Goal: Information Seeking & Learning: Learn about a topic

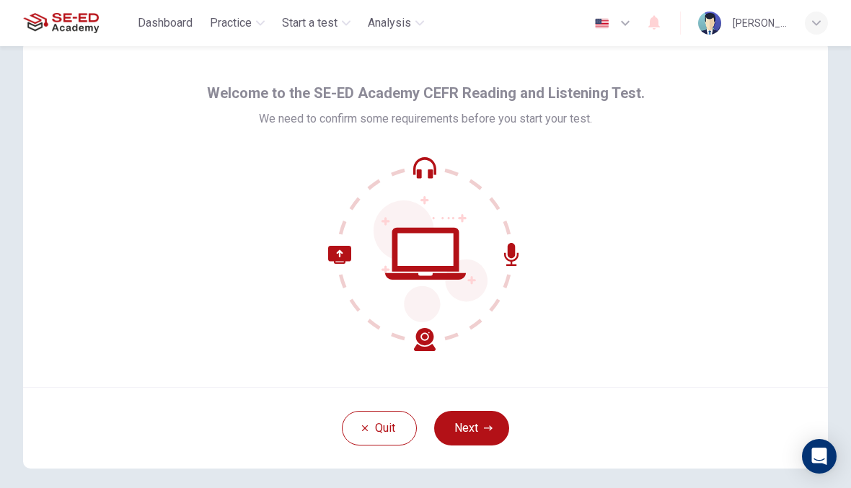
scroll to position [33, 0]
click at [503, 428] on button "Next" at bounding box center [471, 429] width 75 height 35
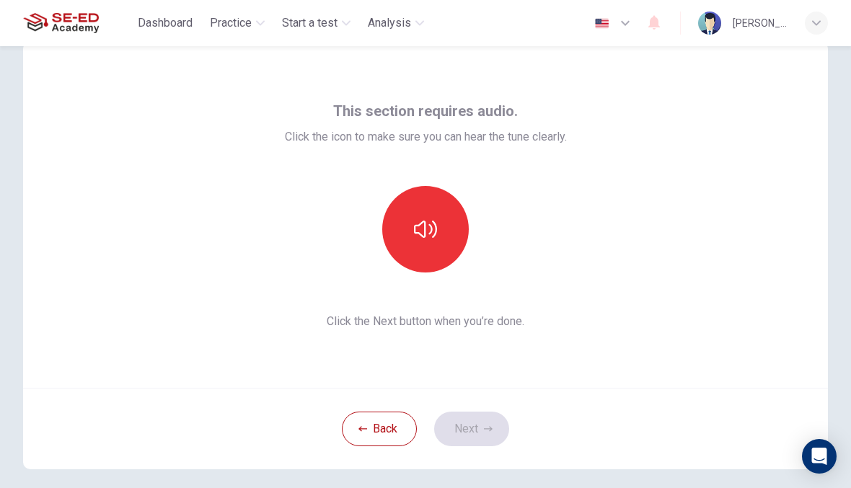
click at [439, 241] on button "button" at bounding box center [425, 229] width 87 height 87
click at [502, 431] on button "Next" at bounding box center [471, 429] width 75 height 35
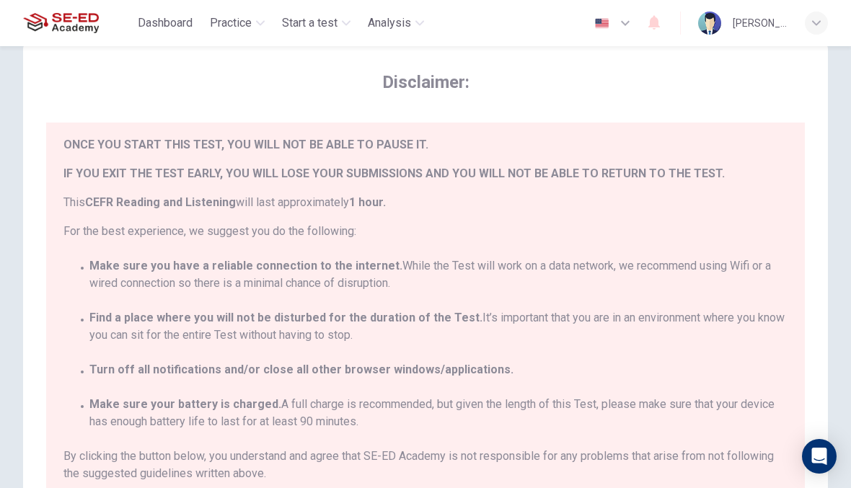
scroll to position [32, 0]
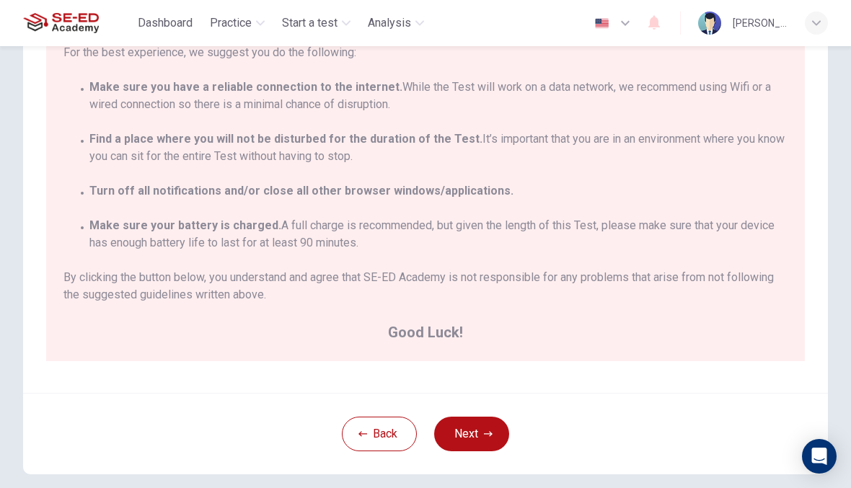
click at [501, 436] on button "Next" at bounding box center [471, 434] width 75 height 35
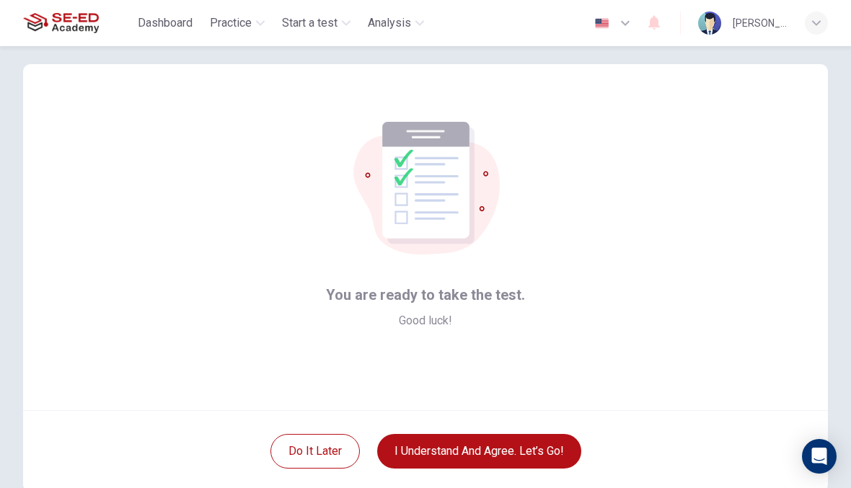
scroll to position [9, 0]
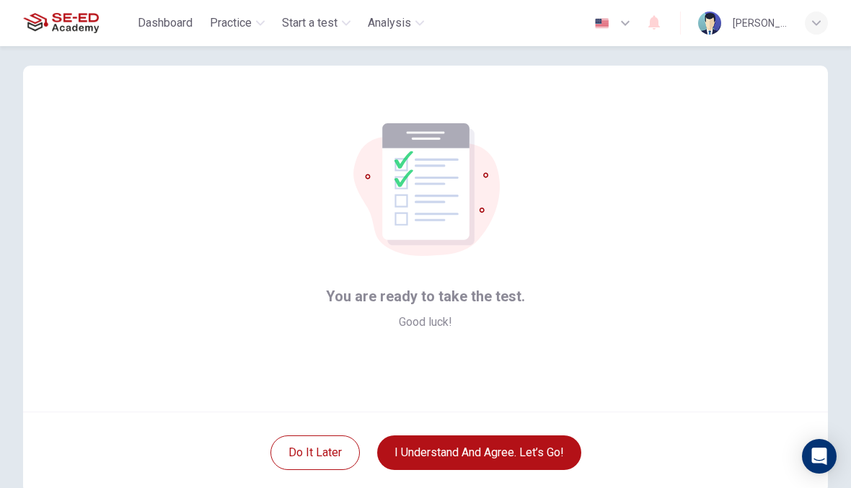
click at [562, 454] on button "I understand and agree. Let’s go!" at bounding box center [479, 453] width 204 height 35
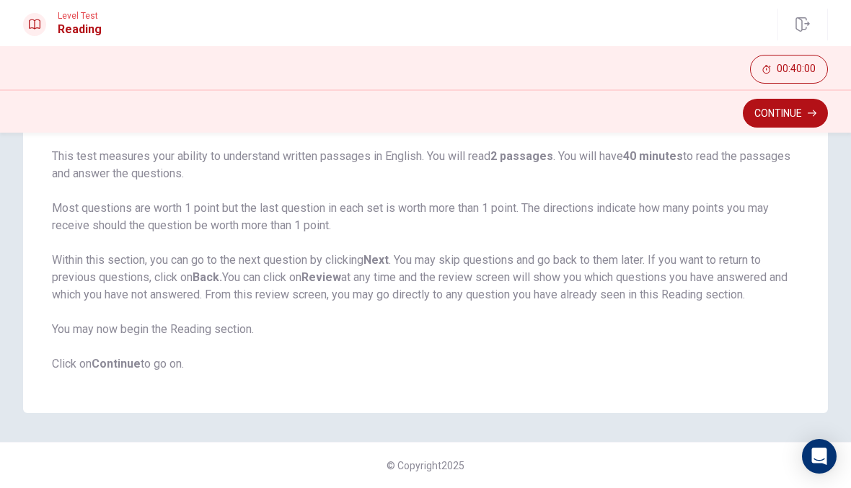
scroll to position [106, 0]
click at [765, 118] on button "Continue" at bounding box center [785, 113] width 85 height 29
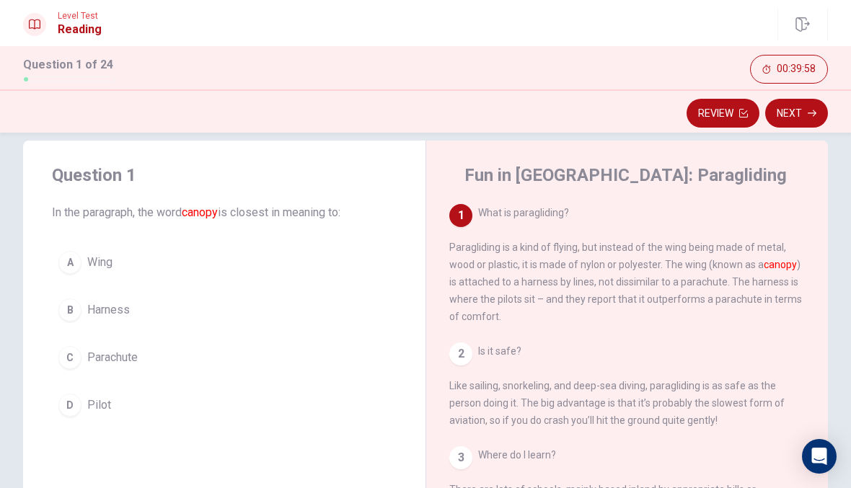
scroll to position [28, 0]
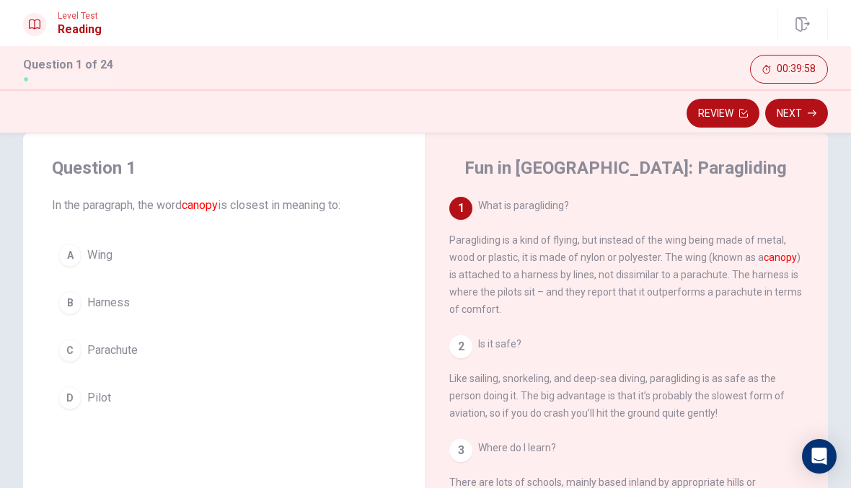
click at [673, 375] on div "2 Is it safe? Like sailing, snorkeling, and deep-sea diving, paragliding is as …" at bounding box center [627, 378] width 356 height 87
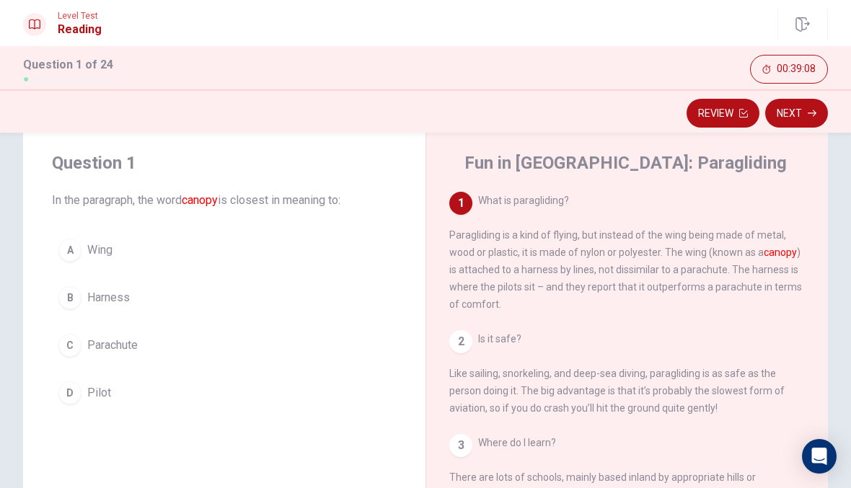
scroll to position [0, 0]
click at [303, 233] on button "A Wing" at bounding box center [224, 250] width 345 height 36
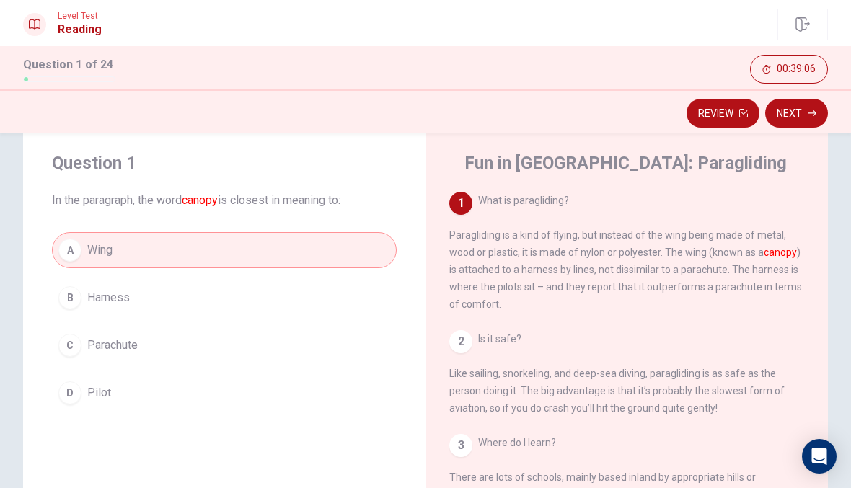
click at [801, 111] on button "Next" at bounding box center [796, 113] width 63 height 29
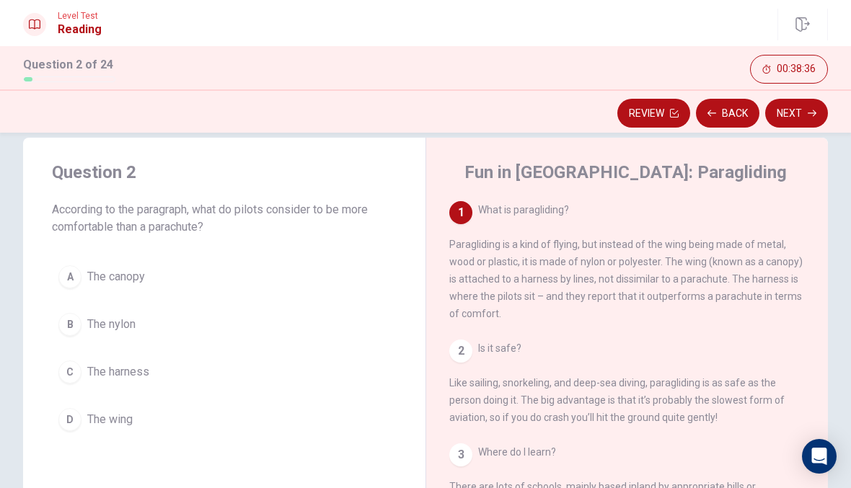
scroll to position [19, 0]
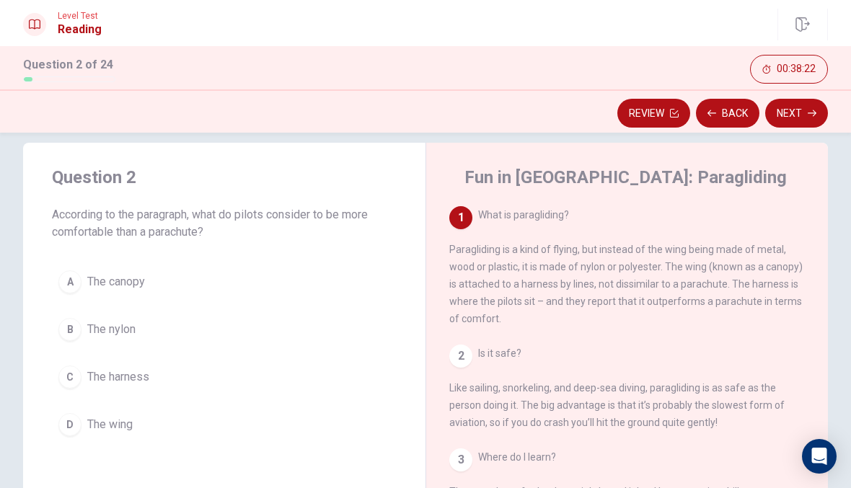
click at [147, 378] on span "The harness" at bounding box center [118, 377] width 62 height 17
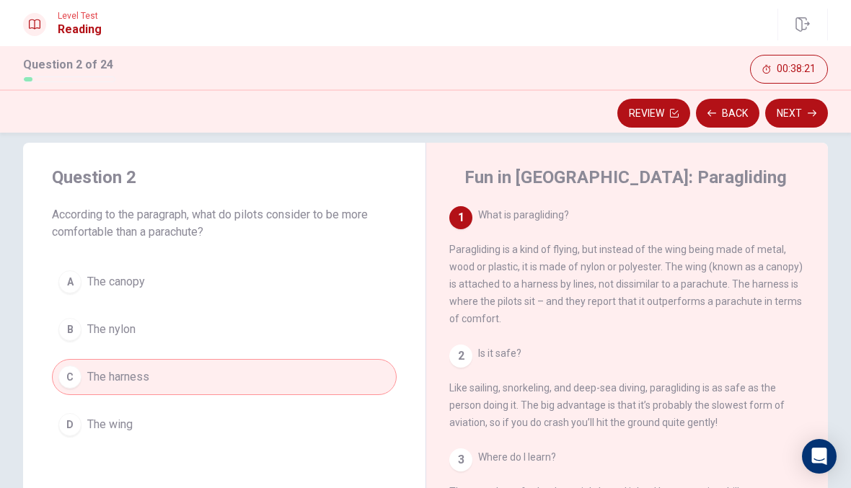
click at [812, 110] on icon "button" at bounding box center [812, 113] width 9 height 9
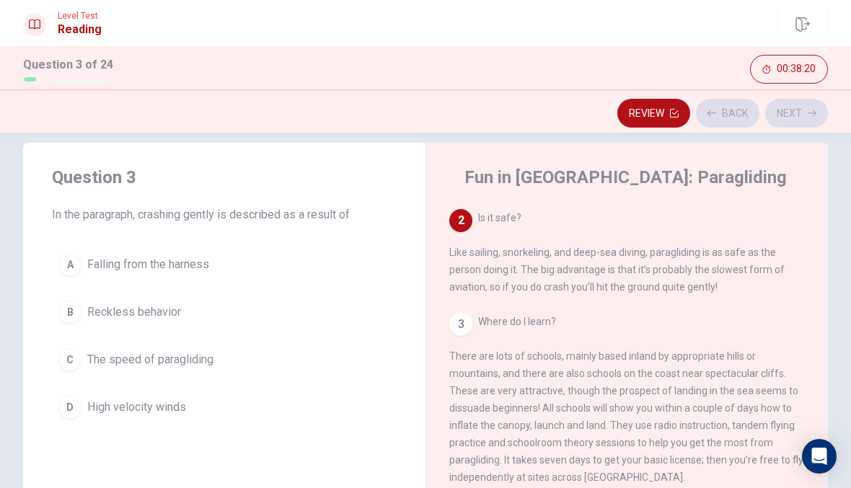
scroll to position [144, 0]
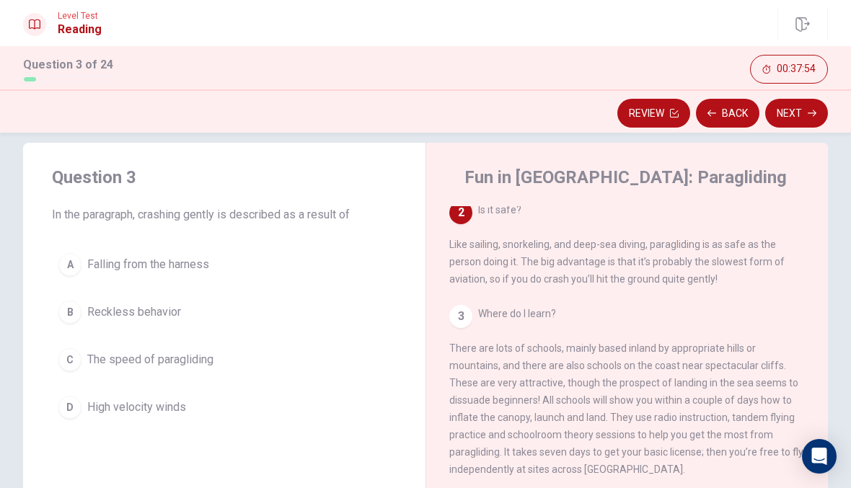
click at [201, 264] on span "Falling from the harness" at bounding box center [148, 264] width 122 height 17
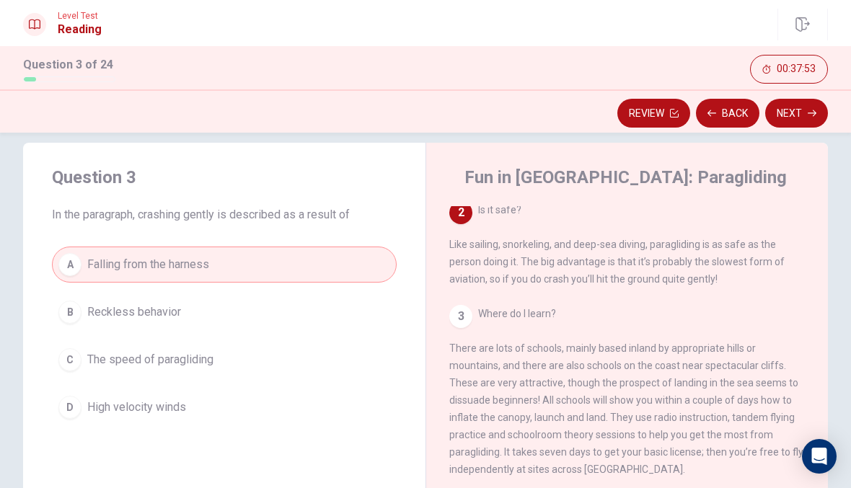
click at [802, 106] on button "Next" at bounding box center [796, 113] width 63 height 29
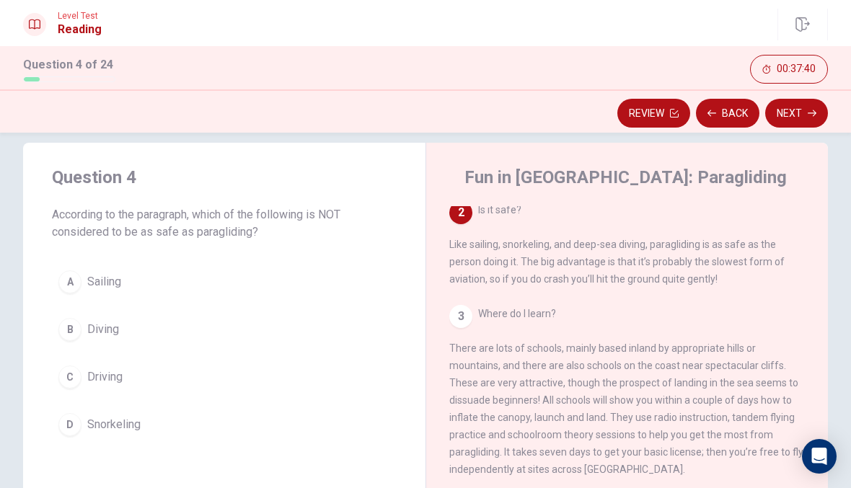
click at [170, 370] on button "C Driving" at bounding box center [224, 377] width 345 height 36
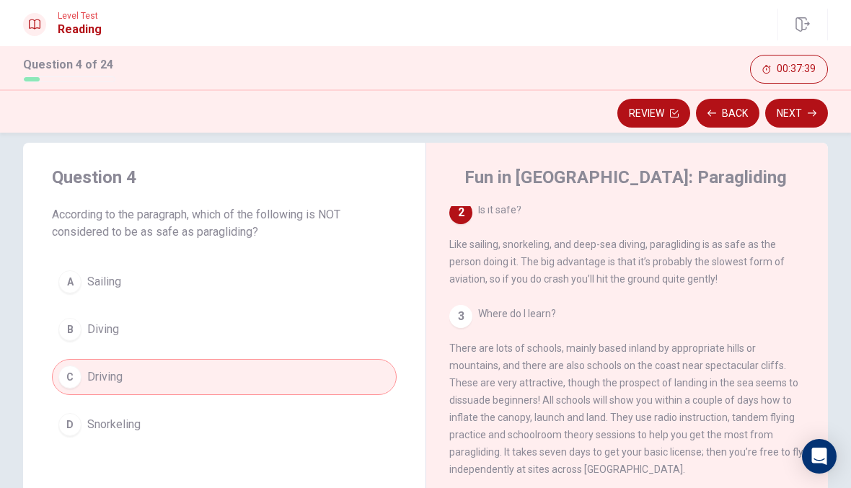
click at [819, 114] on button "Next" at bounding box center [796, 113] width 63 height 29
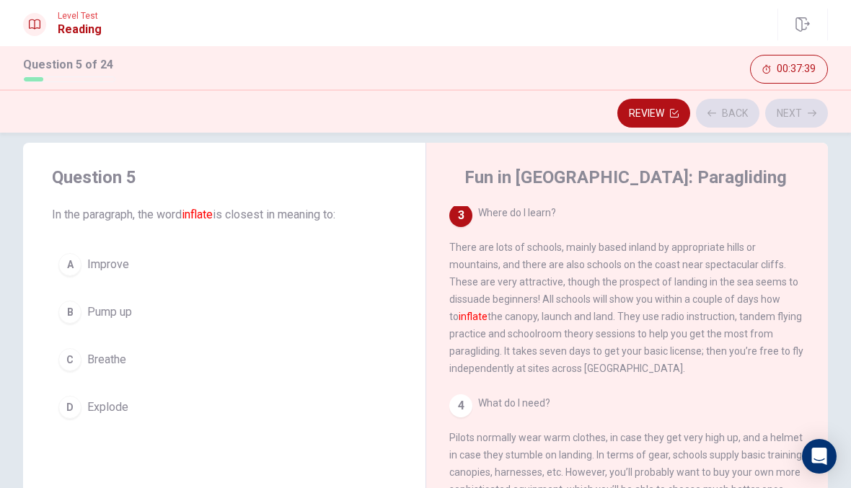
scroll to position [251, 0]
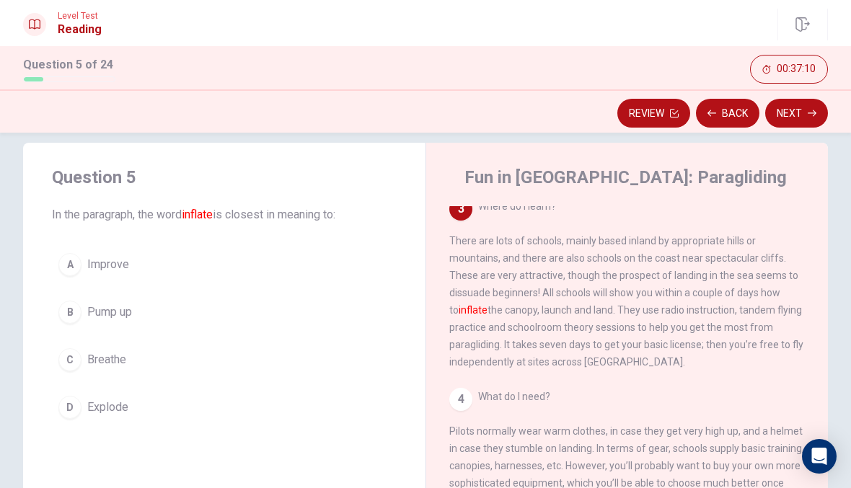
click at [224, 310] on button "B Pump up" at bounding box center [224, 312] width 345 height 36
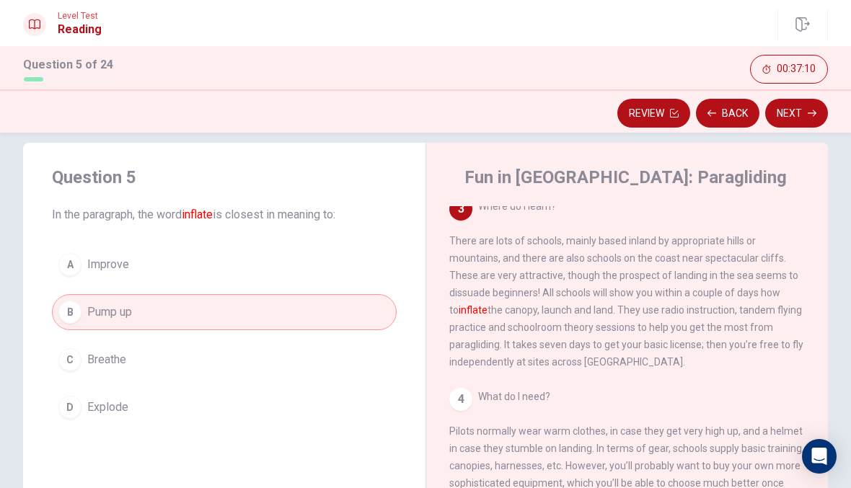
click at [809, 120] on button "Next" at bounding box center [796, 113] width 63 height 29
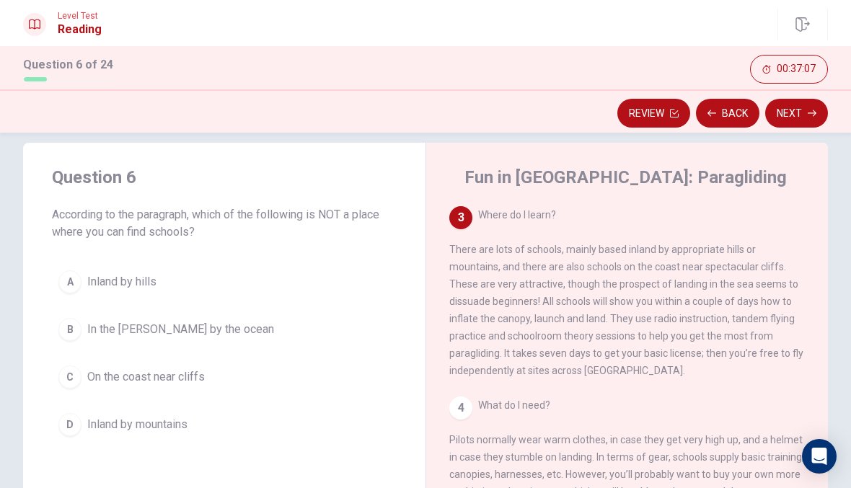
scroll to position [242, 0]
click at [227, 341] on button "B In the [PERSON_NAME] by the ocean" at bounding box center [224, 330] width 345 height 36
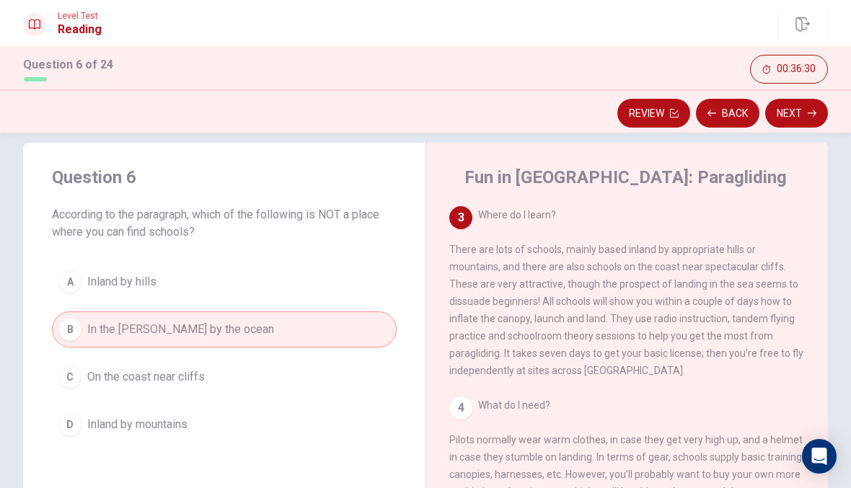
click at [809, 115] on icon "button" at bounding box center [812, 113] width 9 height 9
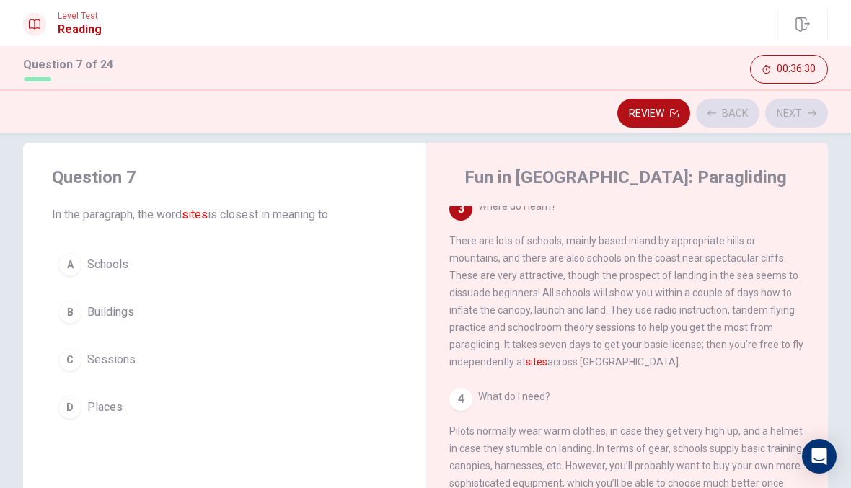
scroll to position [251, 0]
click at [275, 413] on button "D Places" at bounding box center [224, 408] width 345 height 36
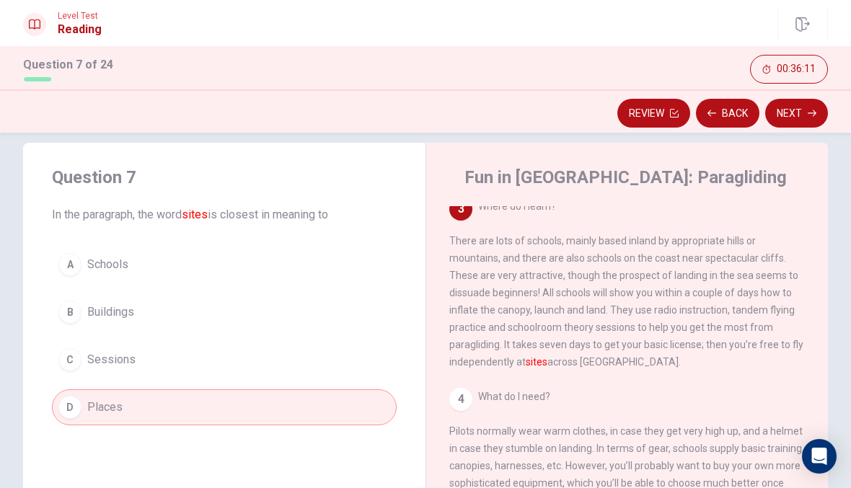
click at [799, 126] on button "Next" at bounding box center [796, 113] width 63 height 29
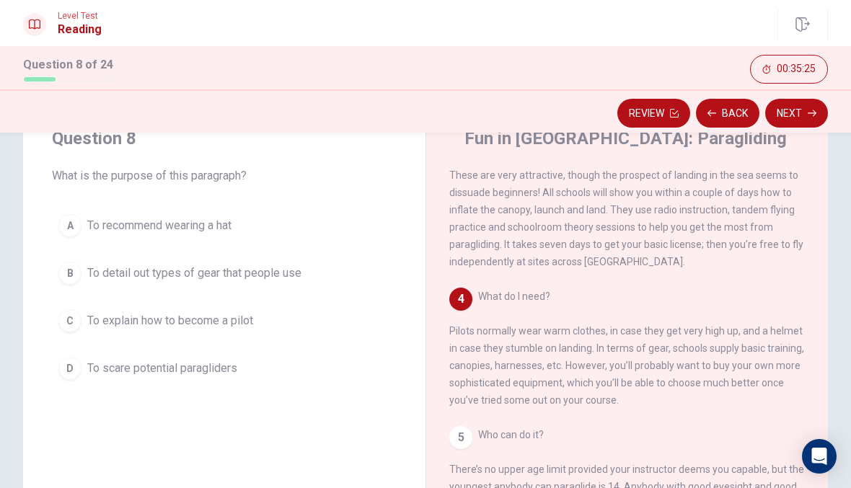
scroll to position [62, 0]
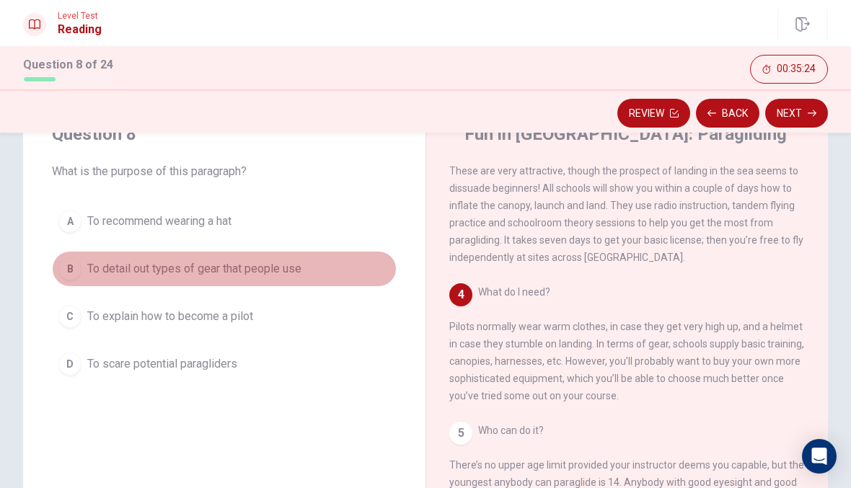
click at [356, 282] on button "B To detail out types of gear that people use" at bounding box center [224, 269] width 345 height 36
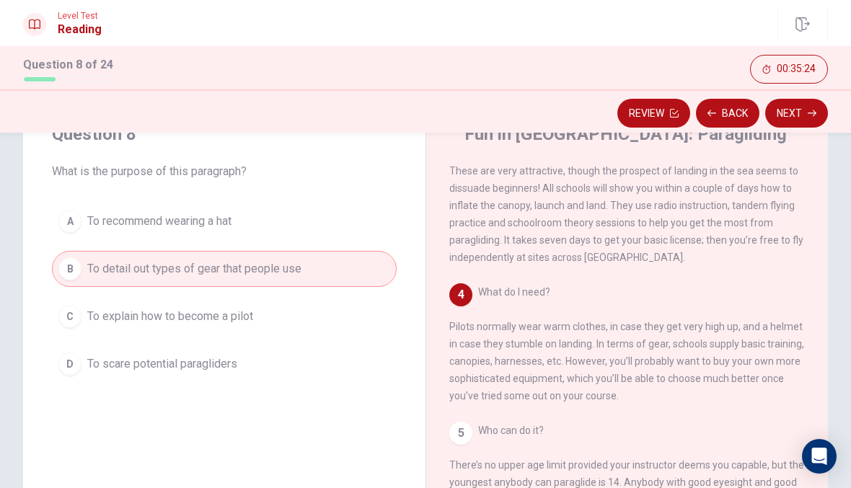
click at [806, 114] on button "Next" at bounding box center [796, 113] width 63 height 29
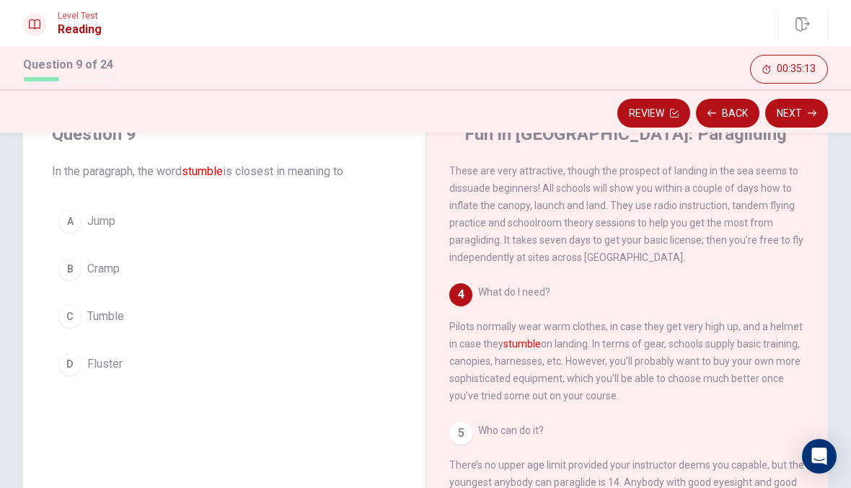
click at [84, 220] on button "A Jump" at bounding box center [224, 221] width 345 height 36
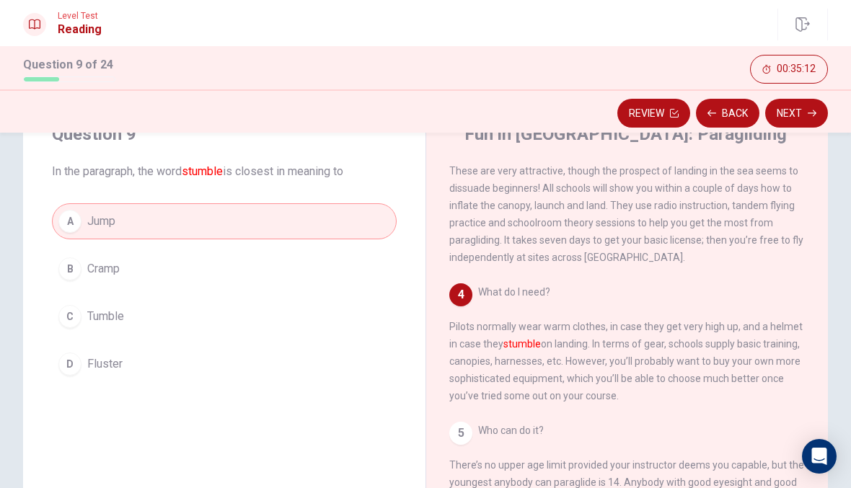
click at [794, 100] on button "Next" at bounding box center [796, 113] width 63 height 29
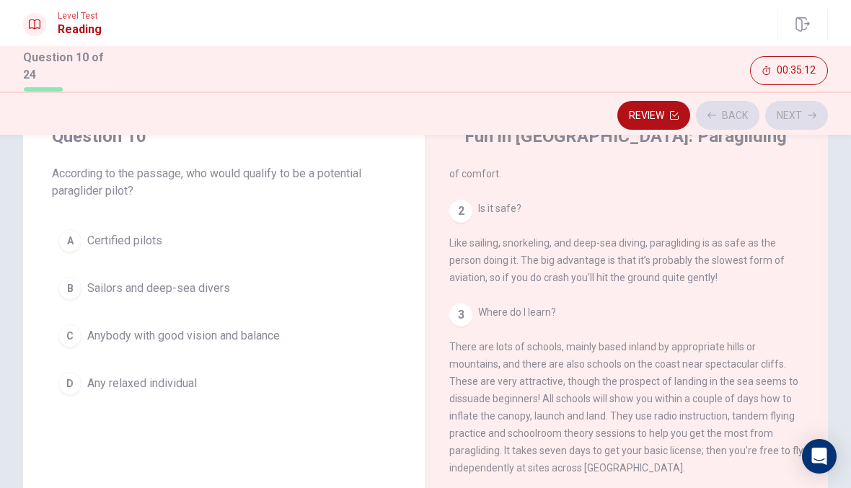
scroll to position [0, 0]
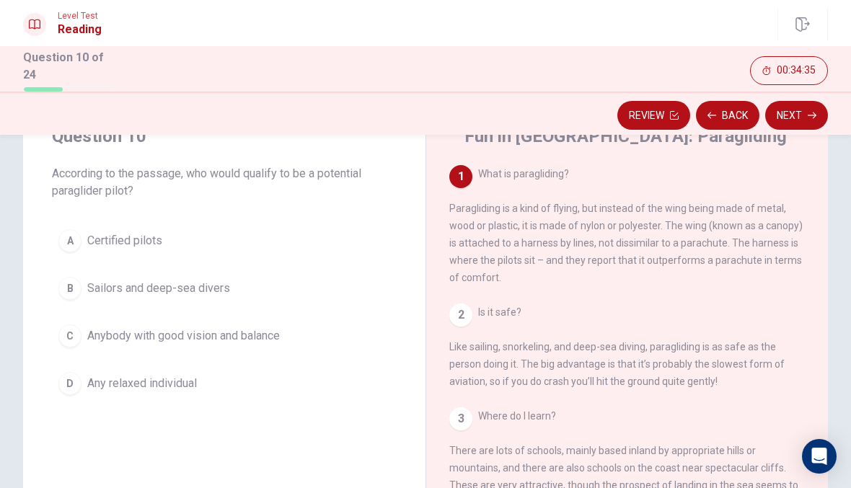
click at [152, 245] on span "Certified pilots" at bounding box center [124, 240] width 75 height 17
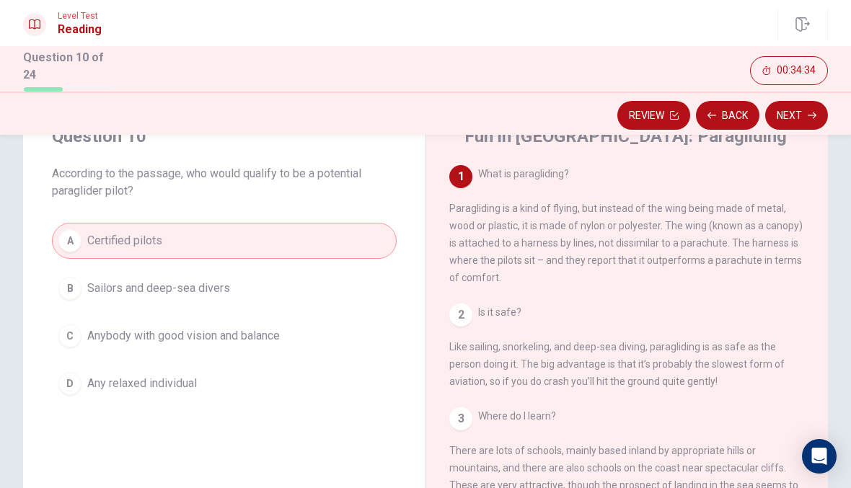
click at [805, 120] on button "Next" at bounding box center [796, 115] width 63 height 29
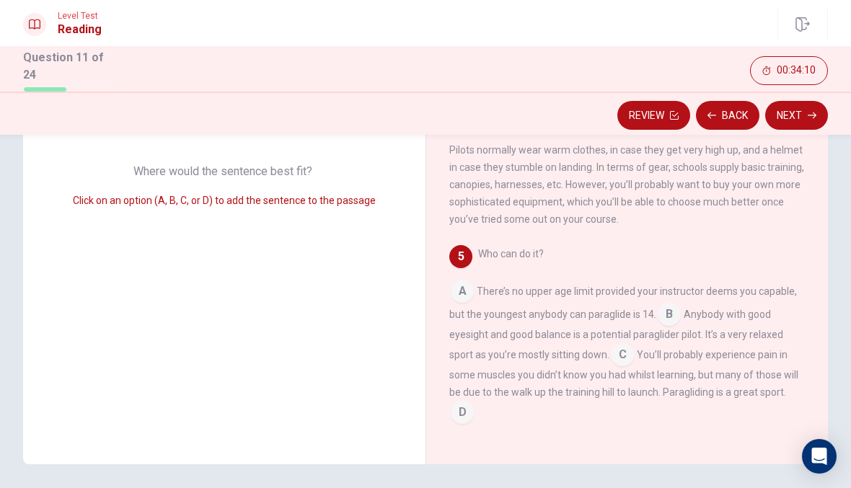
scroll to position [201, 0]
click at [465, 408] on input at bounding box center [462, 413] width 23 height 23
click at [631, 355] on input at bounding box center [622, 355] width 23 height 23
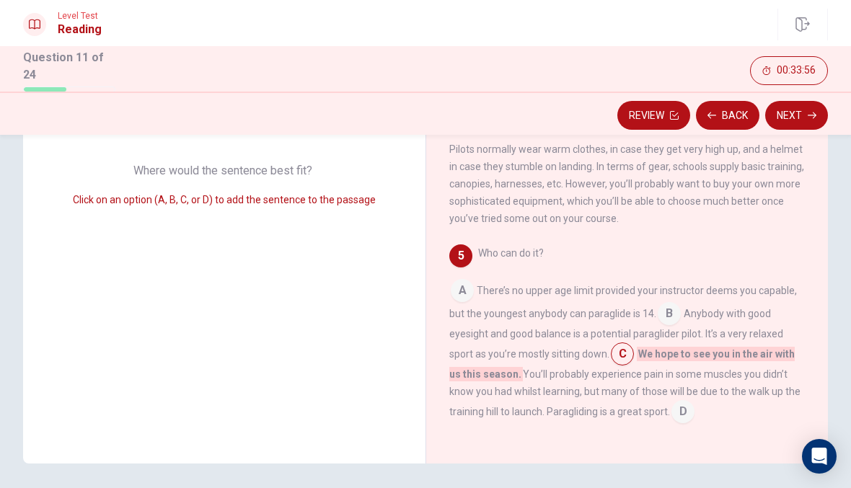
click at [682, 402] on input at bounding box center [683, 413] width 23 height 23
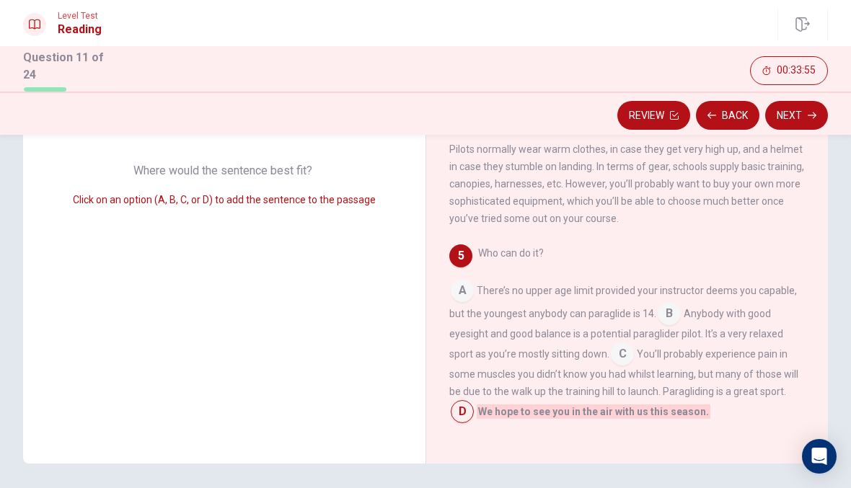
click at [794, 113] on button "Next" at bounding box center [796, 115] width 63 height 29
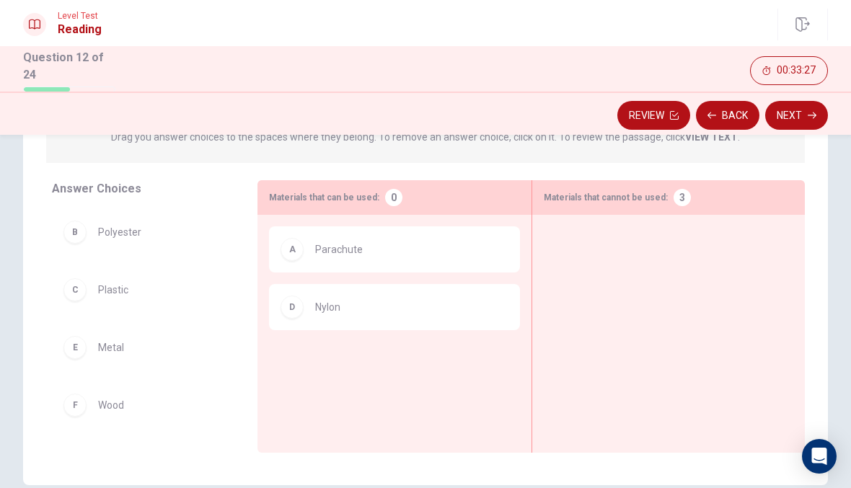
scroll to position [181, 0]
click at [313, 237] on div "A Parachute" at bounding box center [394, 248] width 227 height 23
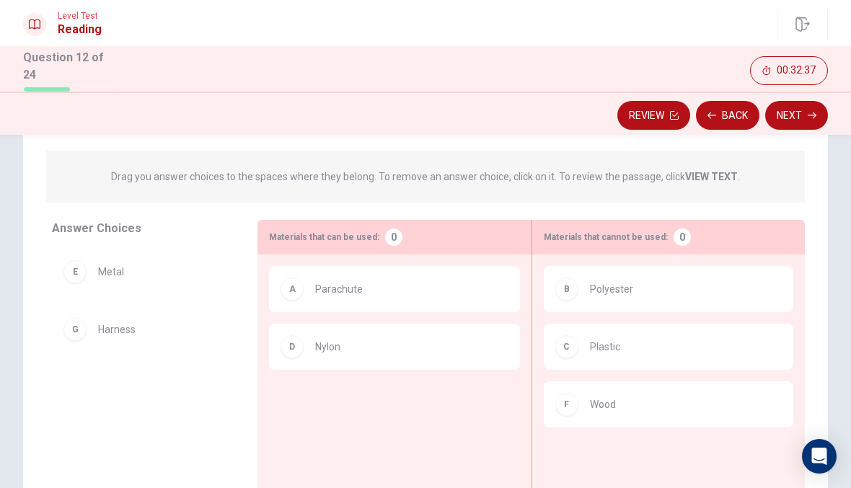
scroll to position [156, 0]
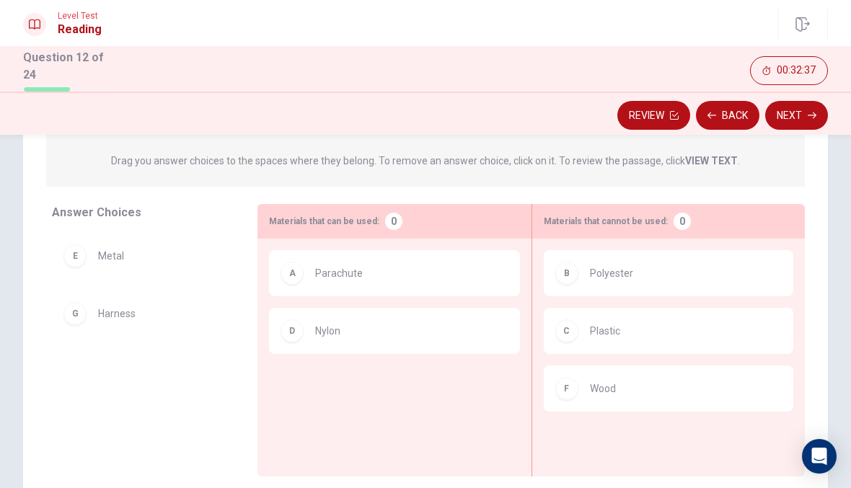
click at [364, 250] on div "A Parachute" at bounding box center [394, 273] width 250 height 46
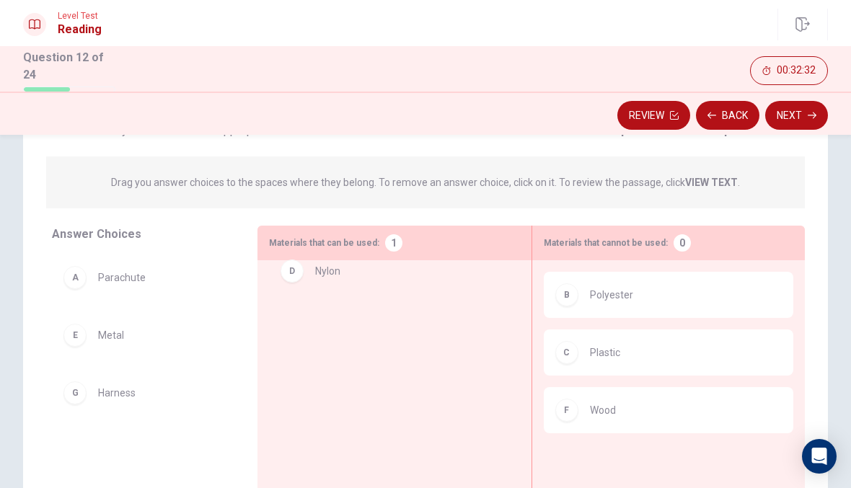
scroll to position [149, 0]
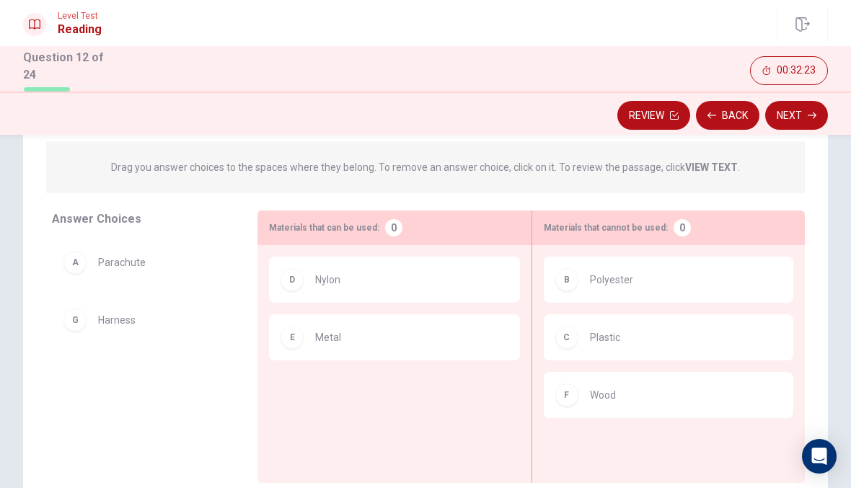
click at [806, 112] on button "Next" at bounding box center [796, 115] width 63 height 29
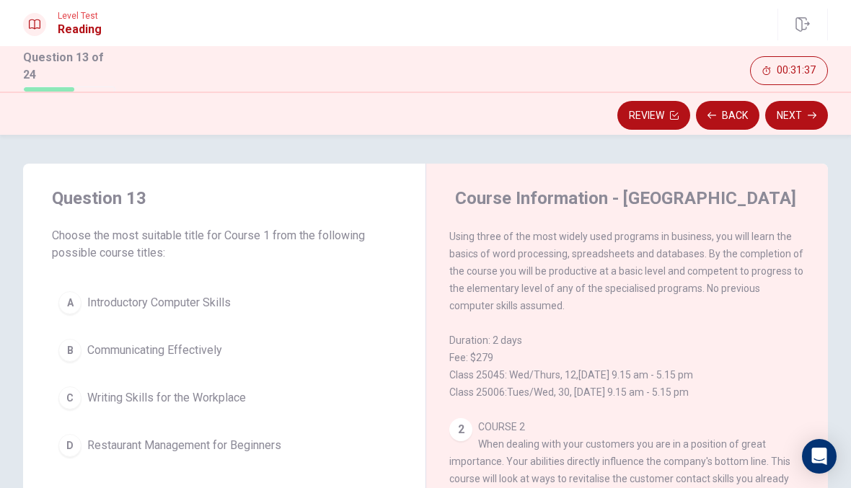
scroll to position [100, 0]
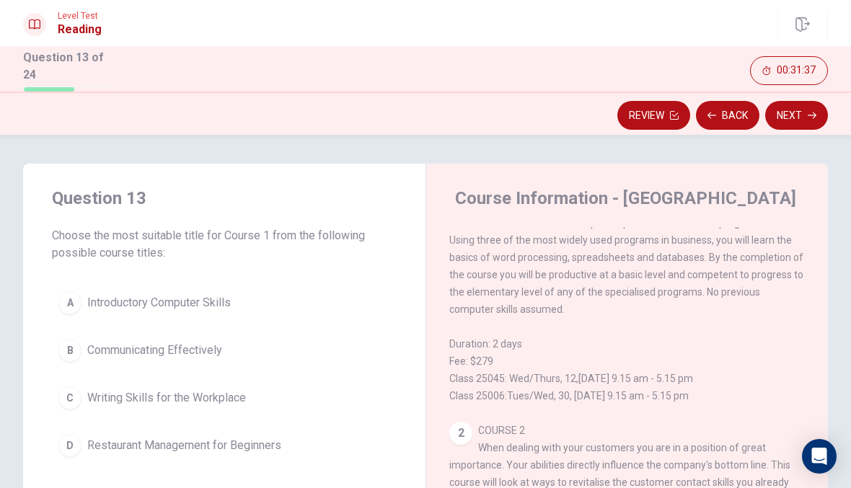
click at [256, 307] on button "A Introductory Computer Skills" at bounding box center [224, 303] width 345 height 36
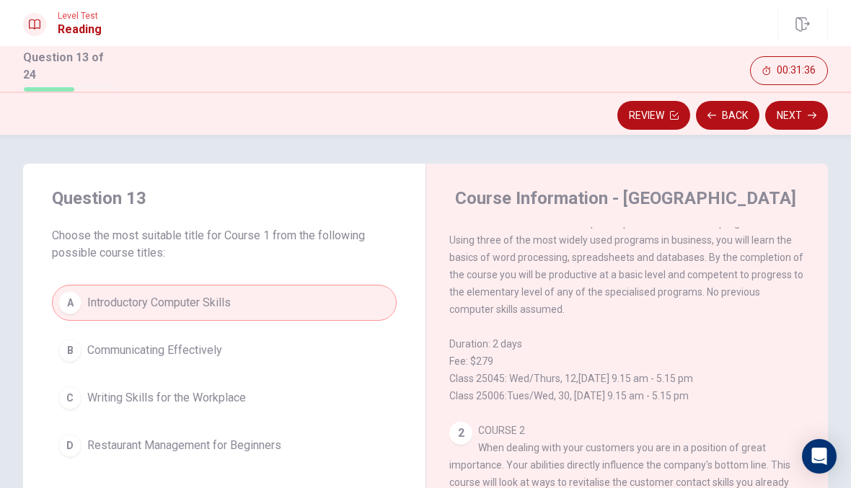
click at [808, 118] on button "Next" at bounding box center [796, 115] width 63 height 29
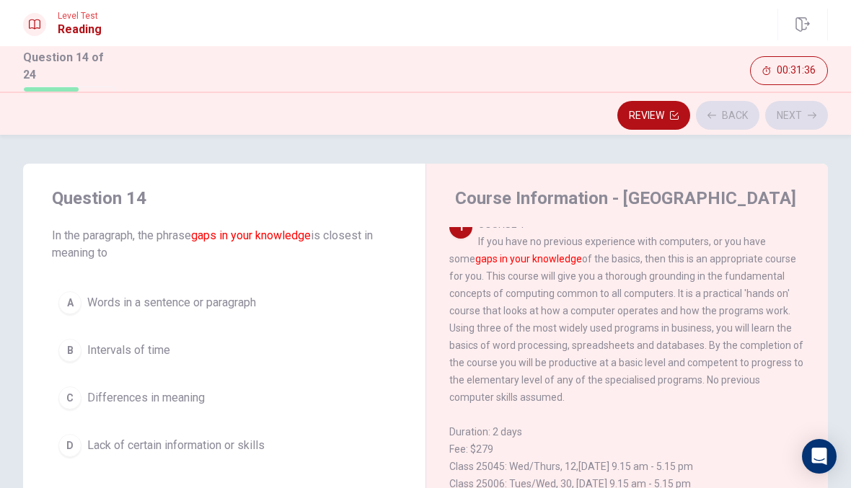
scroll to position [0, 0]
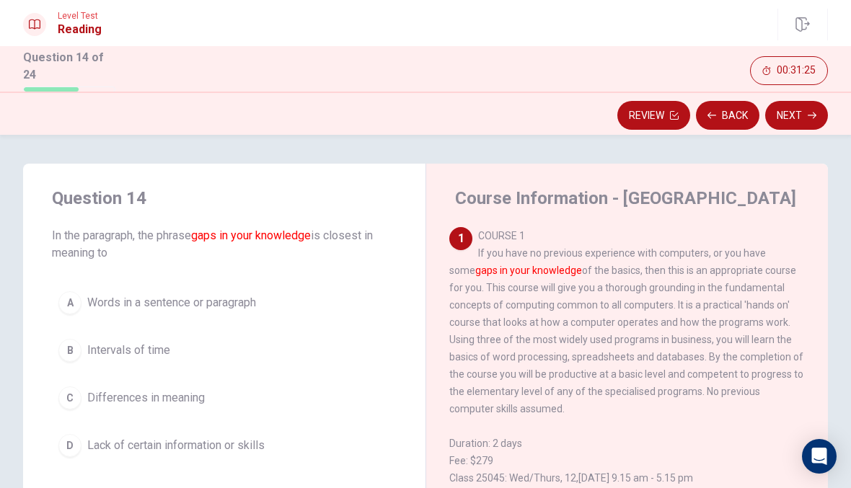
click at [283, 446] on button "D Lack of certain information or skills" at bounding box center [224, 446] width 345 height 36
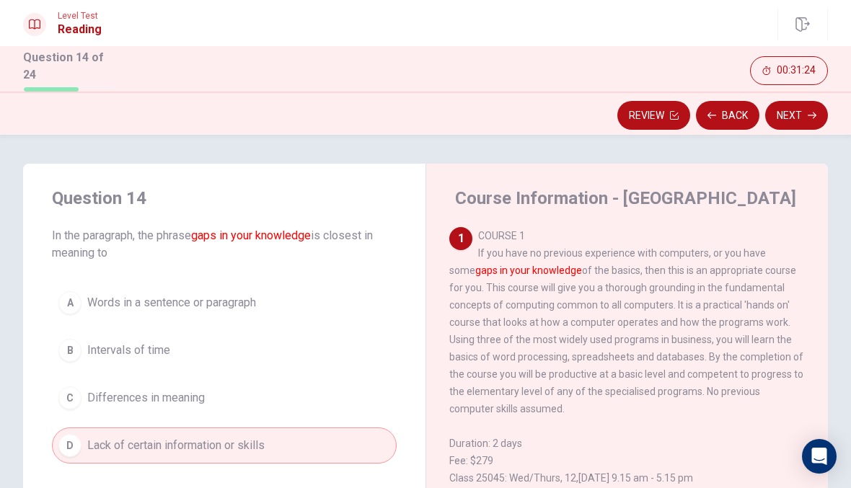
click at [790, 110] on button "Next" at bounding box center [796, 115] width 63 height 29
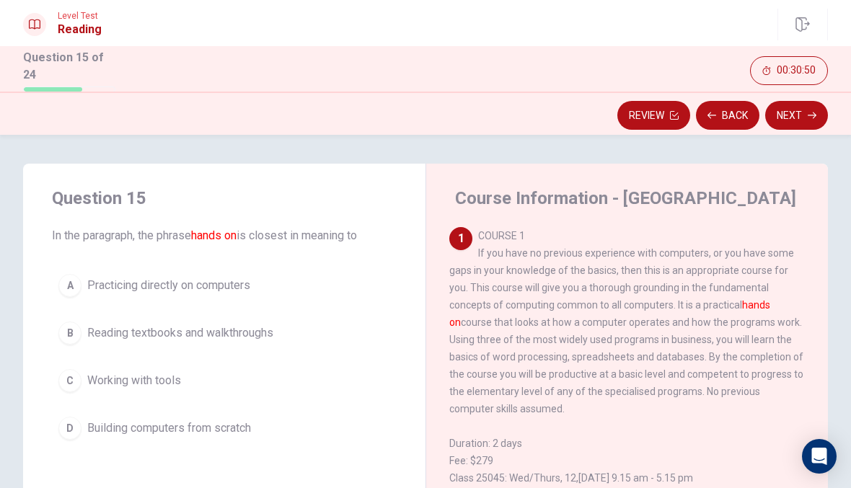
click at [268, 288] on button "A Practicing directly on computers" at bounding box center [224, 286] width 345 height 36
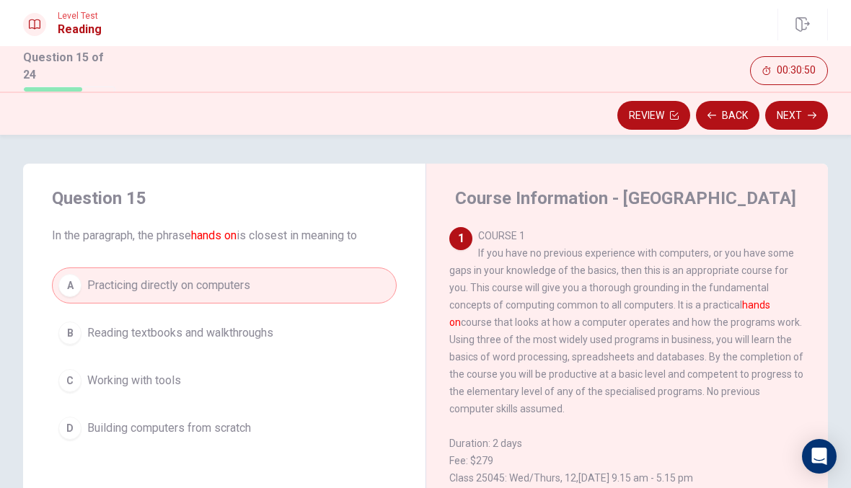
click at [804, 113] on button "Next" at bounding box center [796, 115] width 63 height 29
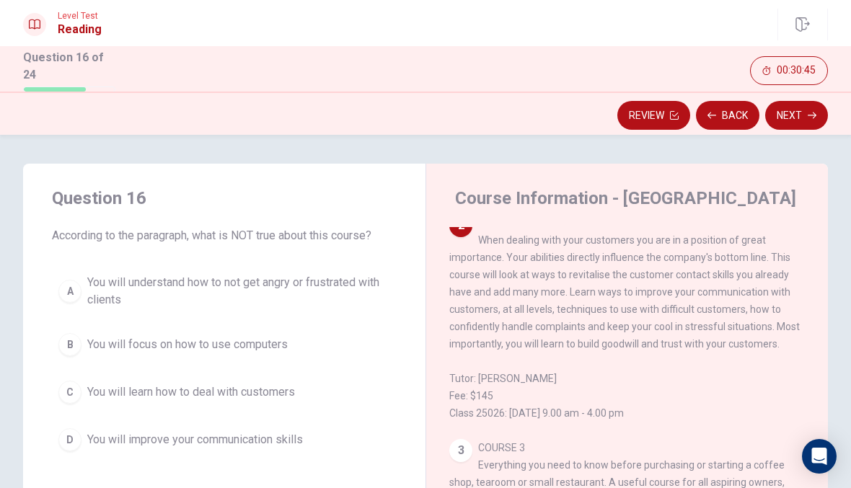
scroll to position [307, 0]
click at [97, 297] on span "You will understand how to not get angry or frustrated with clients" at bounding box center [238, 291] width 303 height 35
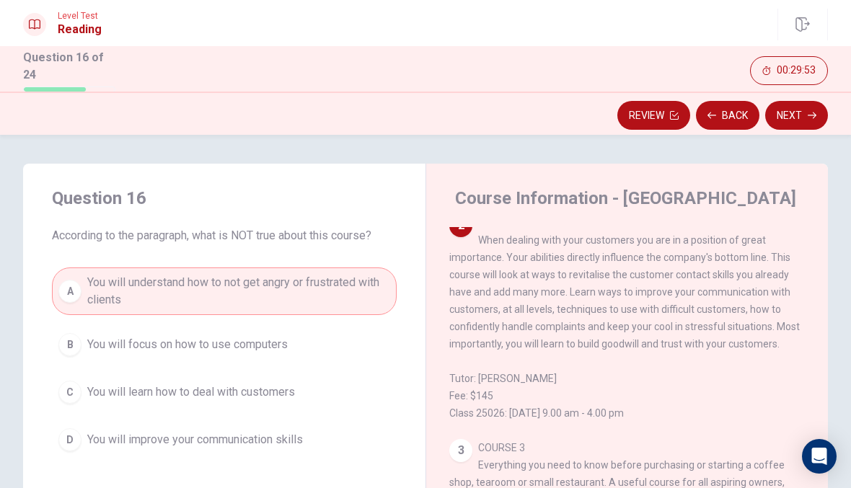
click at [102, 333] on button "B You will focus on how to use computers" at bounding box center [224, 345] width 345 height 36
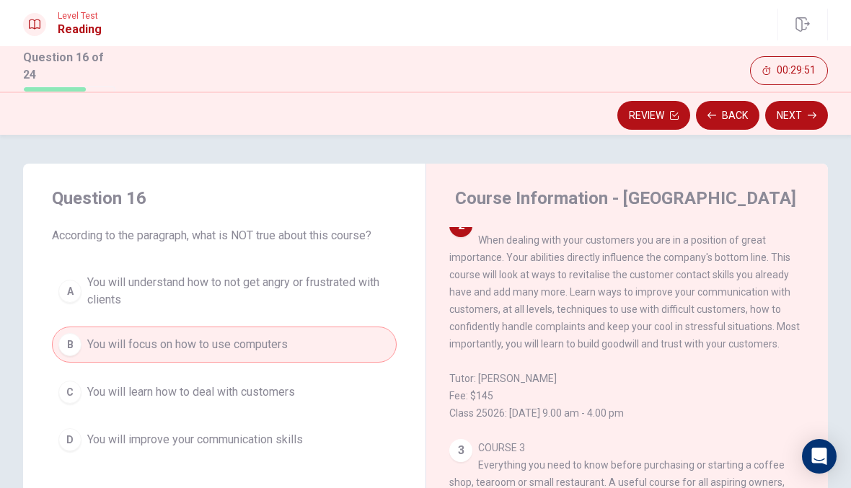
click at [797, 120] on button "Next" at bounding box center [796, 115] width 63 height 29
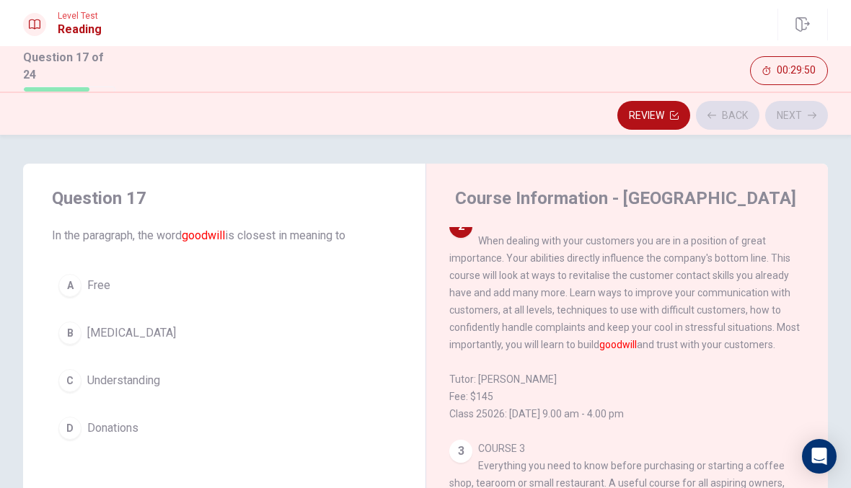
scroll to position [306, 0]
click at [74, 334] on div "B" at bounding box center [69, 333] width 23 height 23
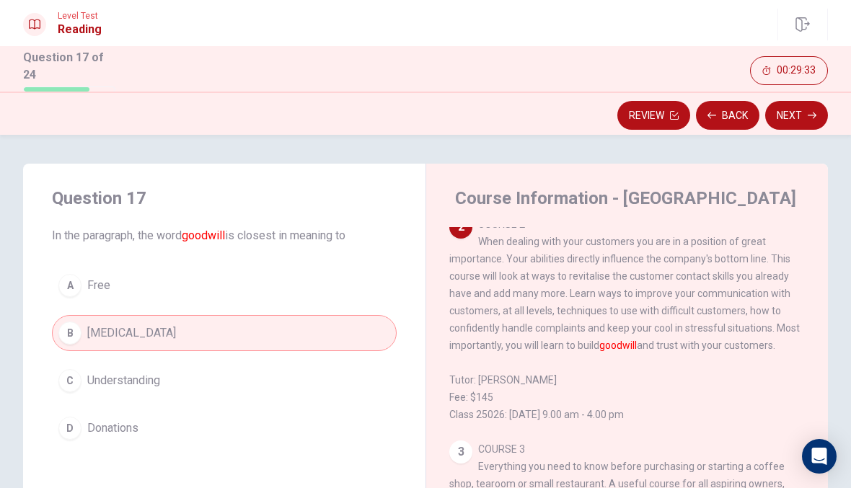
click at [800, 120] on button "Next" at bounding box center [796, 115] width 63 height 29
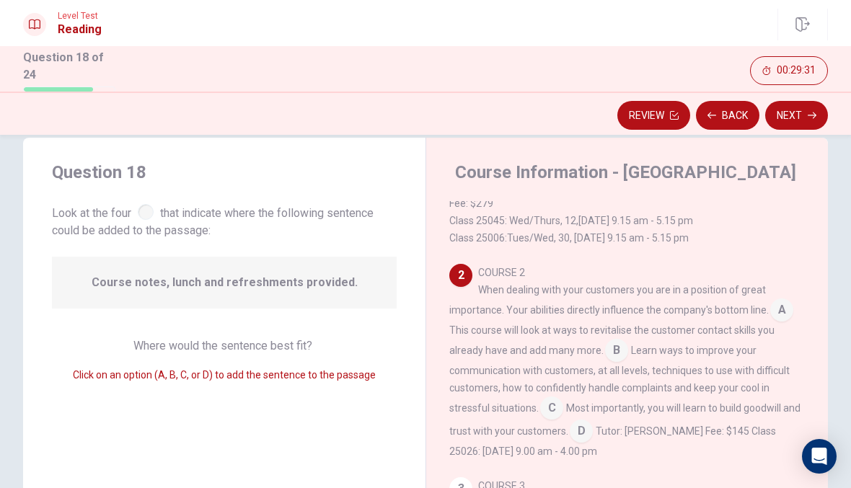
scroll to position [29, 0]
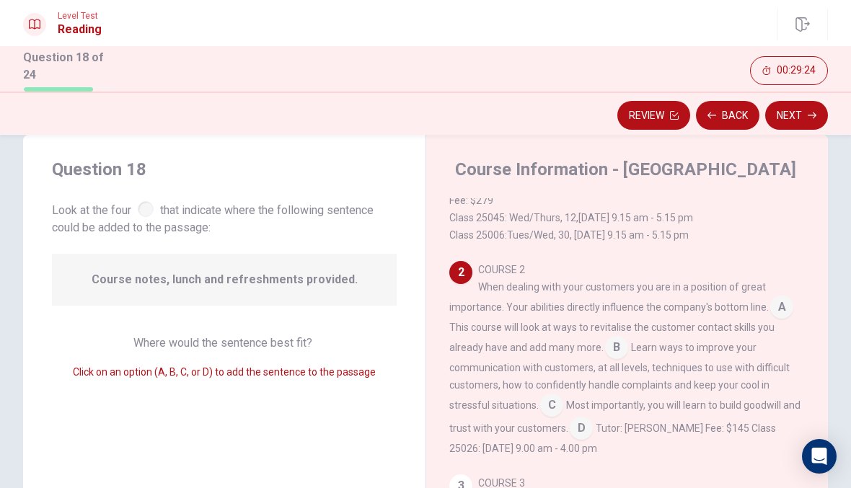
click at [627, 358] on input at bounding box center [616, 349] width 23 height 23
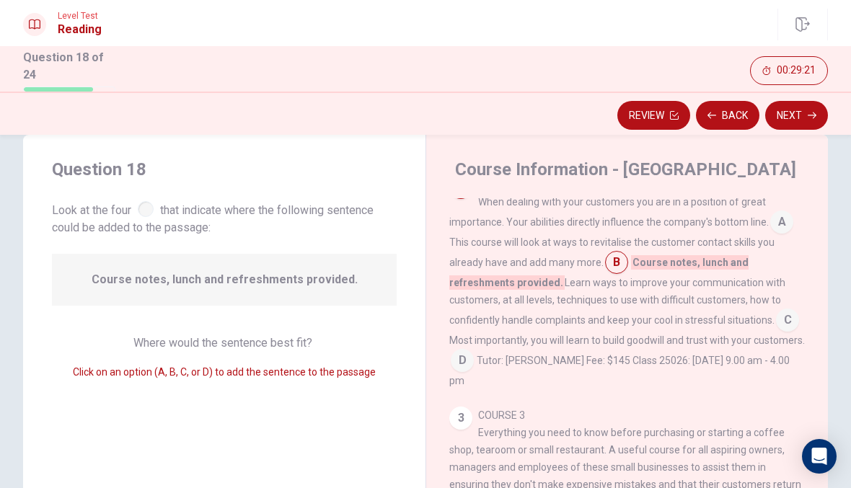
scroll to position [318, 0]
click at [776, 329] on input at bounding box center [787, 320] width 23 height 23
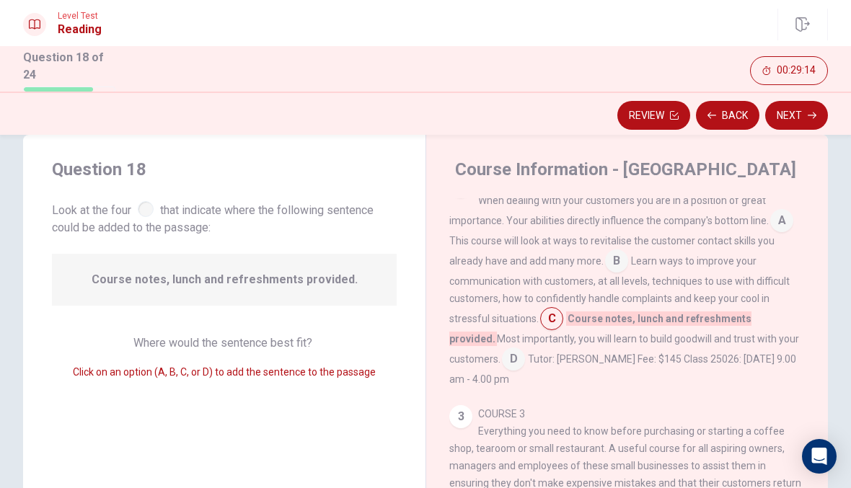
click at [502, 372] on input at bounding box center [513, 360] width 23 height 23
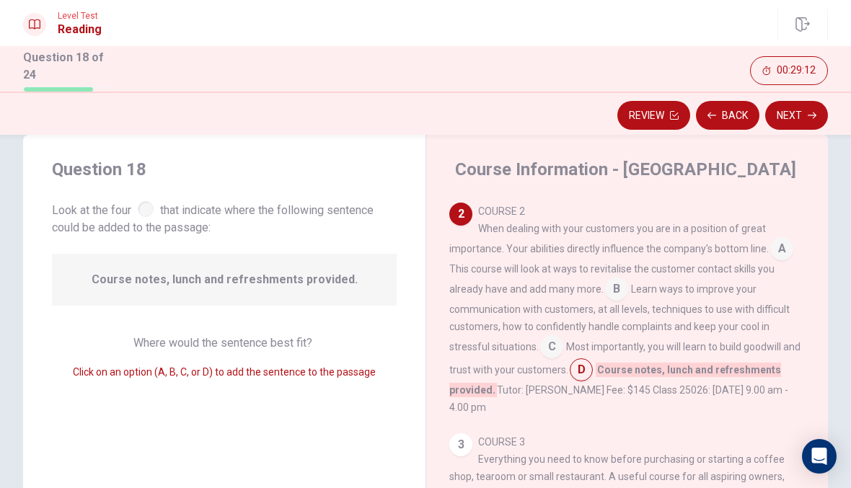
scroll to position [277, 0]
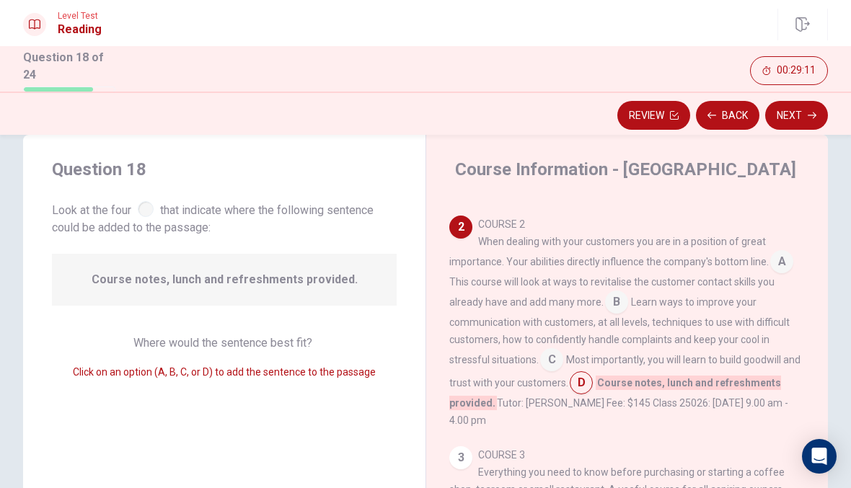
click at [774, 268] on input at bounding box center [781, 263] width 23 height 23
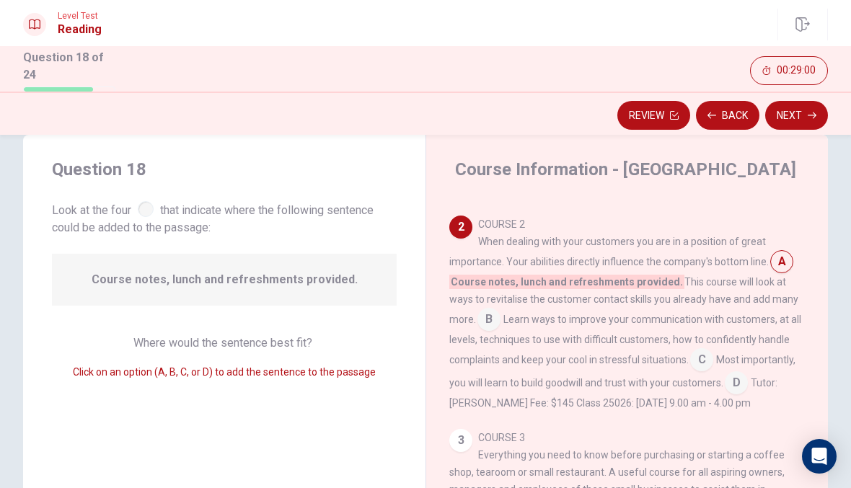
click at [748, 395] on input at bounding box center [736, 384] width 23 height 23
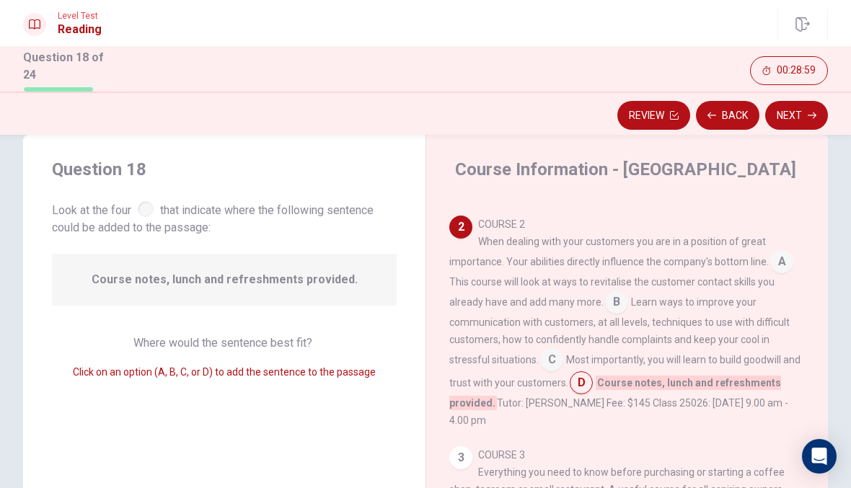
click at [782, 126] on button "Next" at bounding box center [796, 115] width 63 height 29
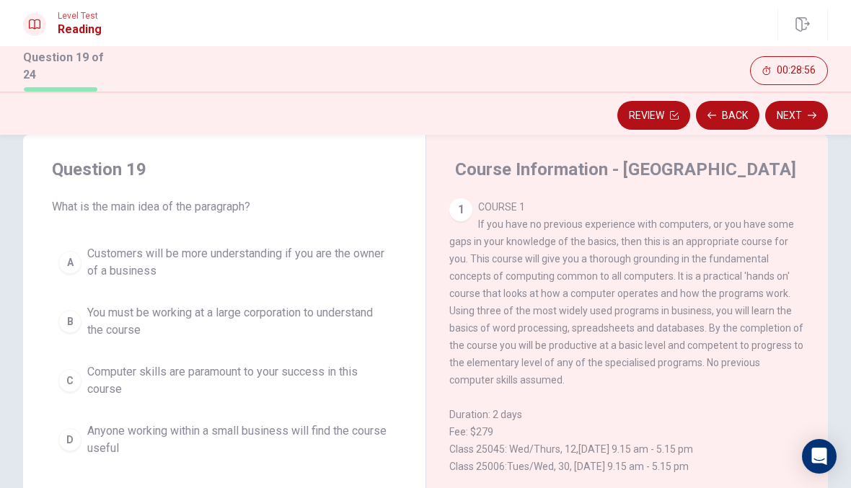
scroll to position [1, 0]
click at [323, 378] on span "Computer skills are paramount to your success in this course" at bounding box center [238, 381] width 303 height 35
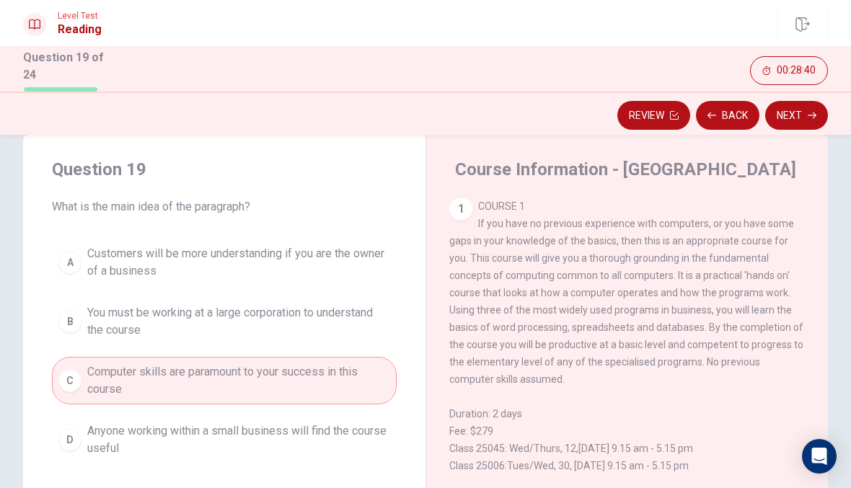
click at [799, 126] on button "Next" at bounding box center [796, 115] width 63 height 29
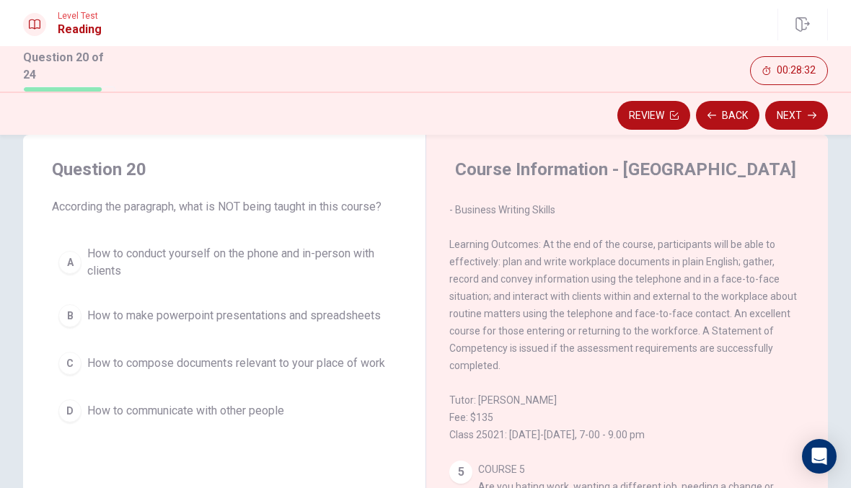
scroll to position [796, 0]
click at [415, 294] on div "Question 20 According the paragraph, what is NOT being taught in this course? A…" at bounding box center [224, 293] width 402 height 317
click at [400, 306] on div "Question 20 According the paragraph, what is NOT being taught in this course? A…" at bounding box center [224, 293] width 402 height 317
click at [361, 321] on span "How to make powerpoint presentations and spreadsheets" at bounding box center [234, 315] width 294 height 17
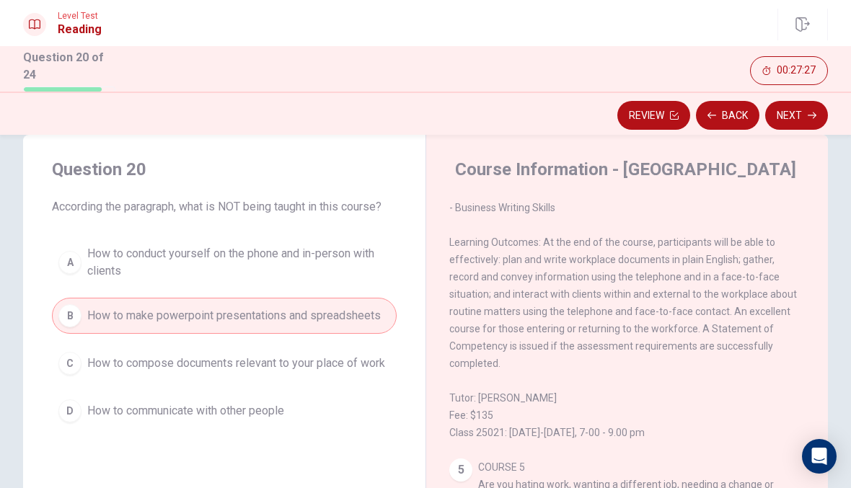
click at [798, 115] on button "Next" at bounding box center [796, 115] width 63 height 29
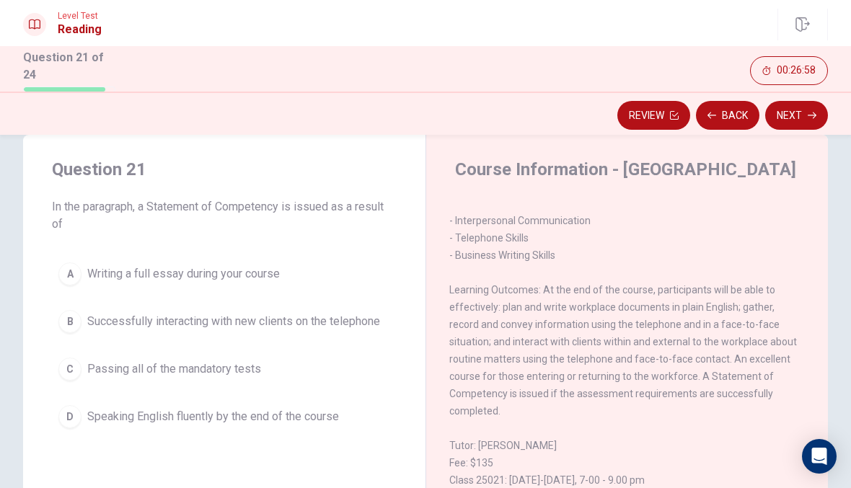
scroll to position [748, 0]
click at [390, 334] on button "B Successfully interacting with new clients on the telephone" at bounding box center [224, 322] width 345 height 36
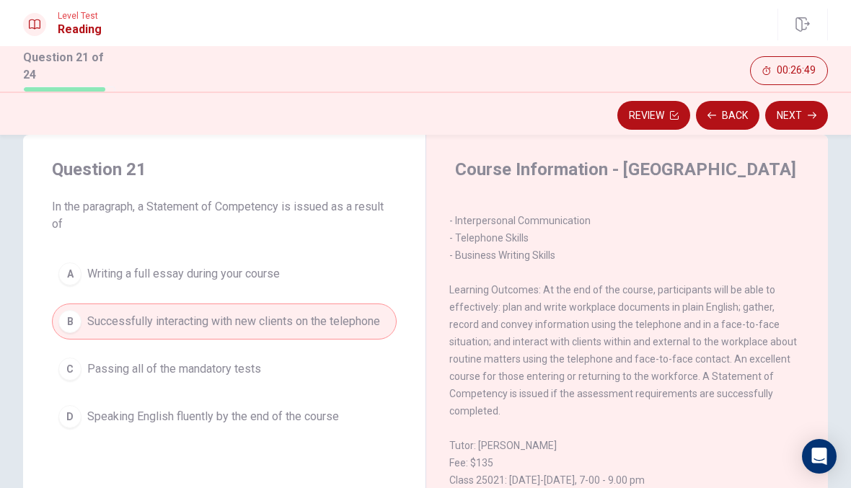
click at [804, 107] on button "Next" at bounding box center [796, 115] width 63 height 29
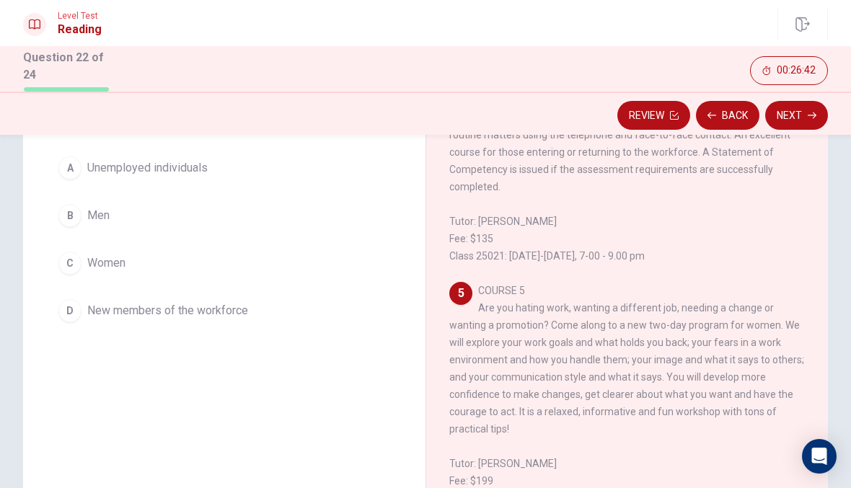
scroll to position [124, 0]
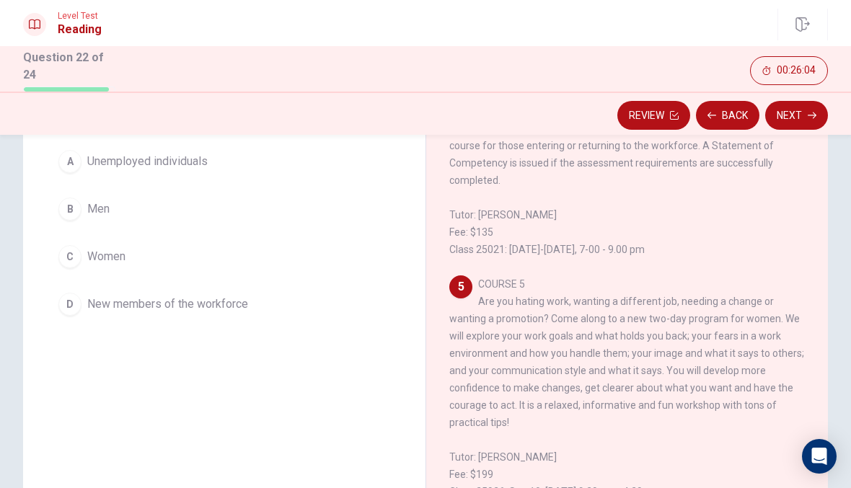
click at [223, 268] on button "C Women" at bounding box center [224, 257] width 345 height 36
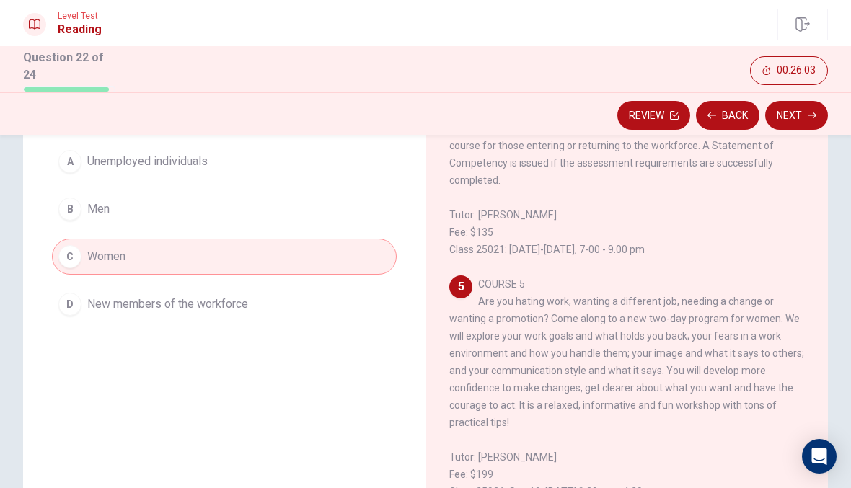
click at [810, 107] on button "Next" at bounding box center [796, 115] width 63 height 29
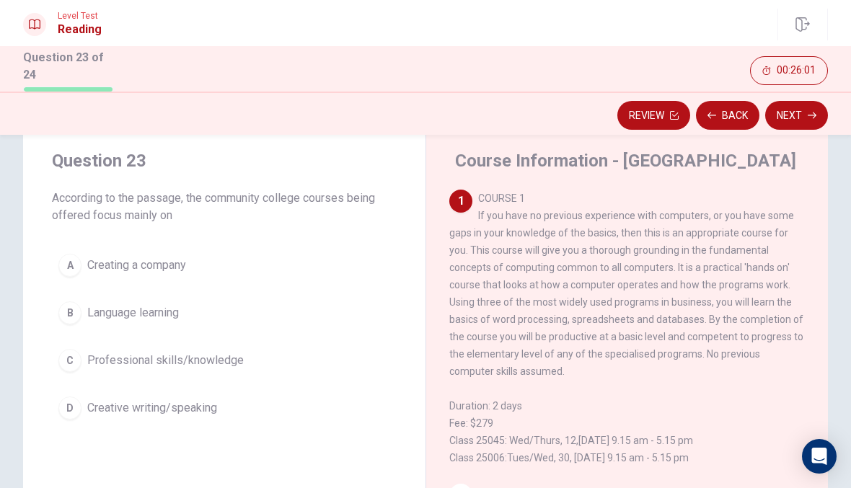
scroll to position [43, 0]
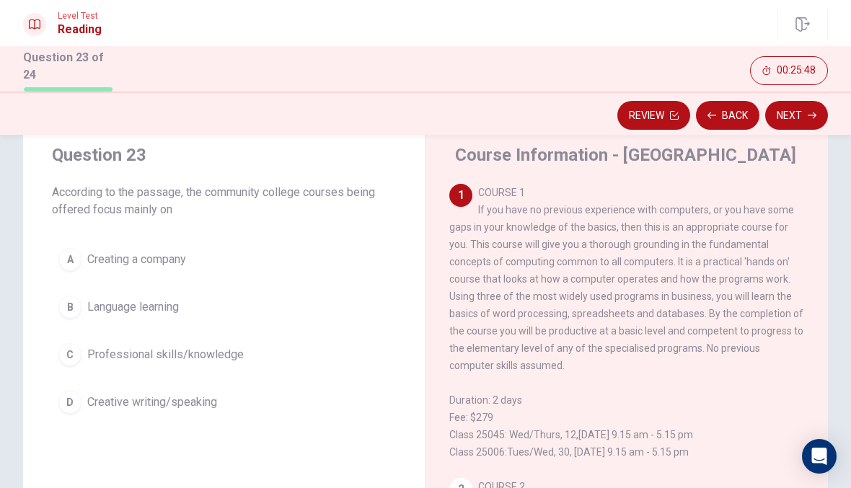
click at [216, 368] on button "C Professional skills/knowledge" at bounding box center [224, 355] width 345 height 36
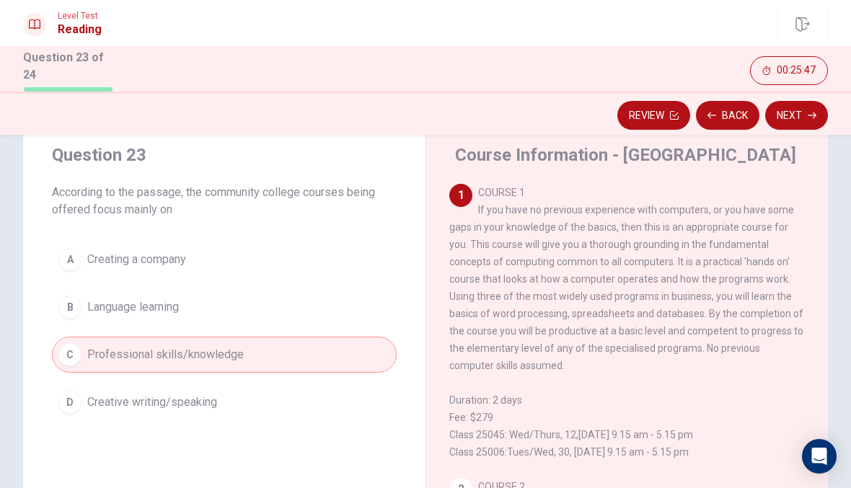
click at [817, 114] on button "Next" at bounding box center [796, 115] width 63 height 29
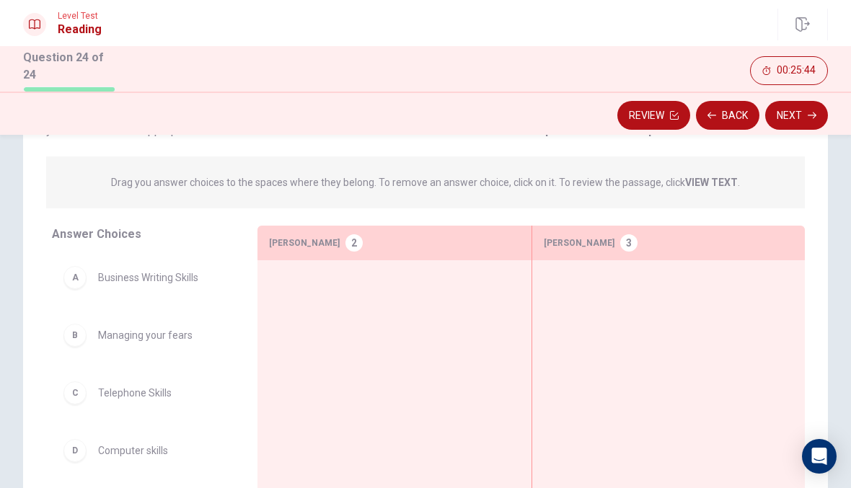
scroll to position [135, 0]
click at [735, 115] on button "Back" at bounding box center [727, 115] width 63 height 29
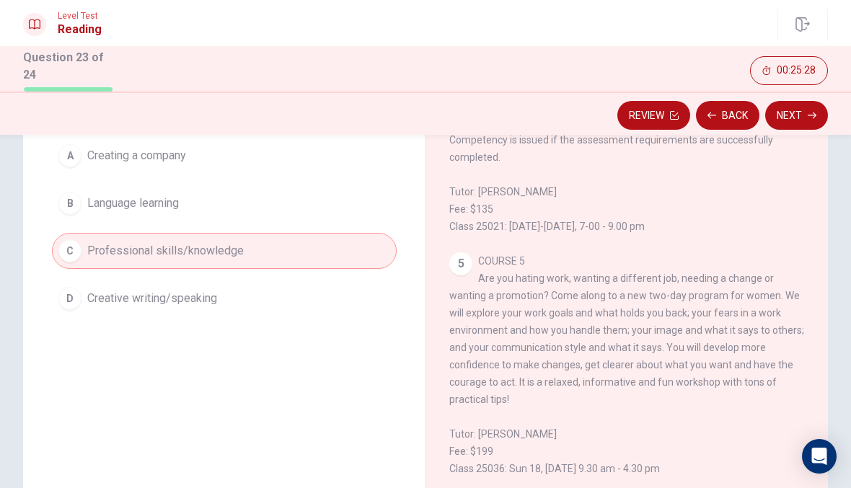
scroll to position [149, 0]
click at [818, 124] on button "Next" at bounding box center [796, 115] width 63 height 29
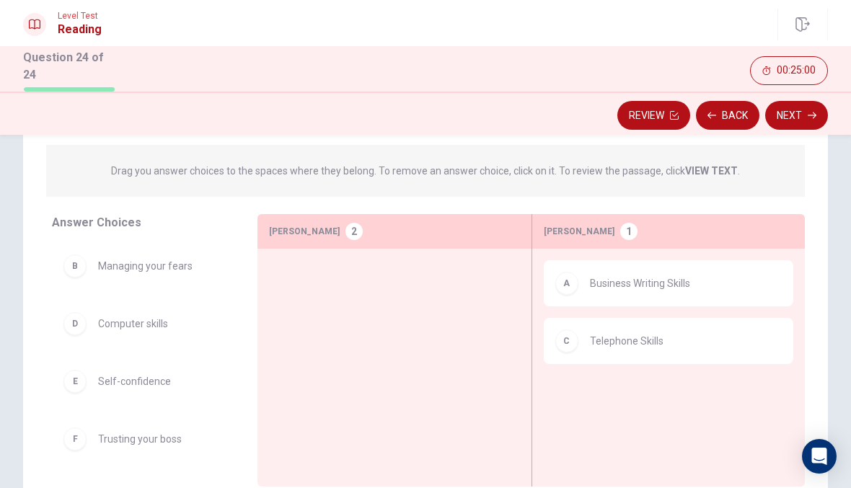
scroll to position [0, 0]
click at [729, 115] on button "Back" at bounding box center [727, 115] width 63 height 29
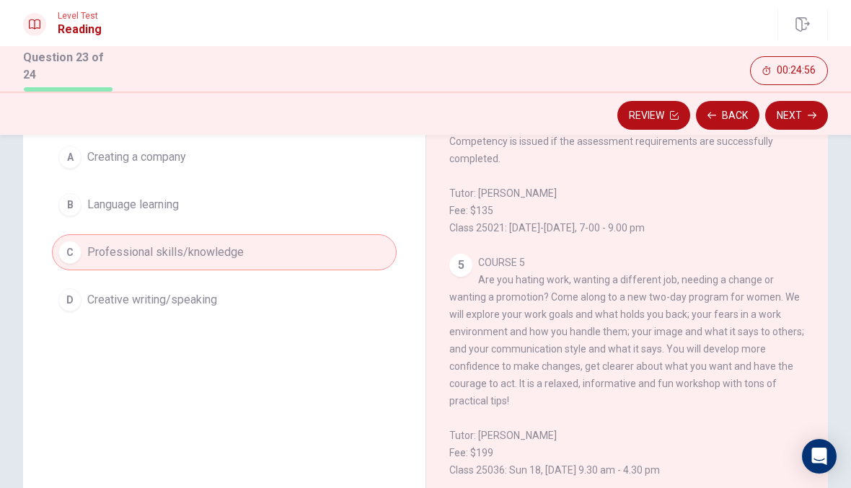
scroll to position [916, 0]
click at [804, 115] on button "Next" at bounding box center [796, 115] width 63 height 29
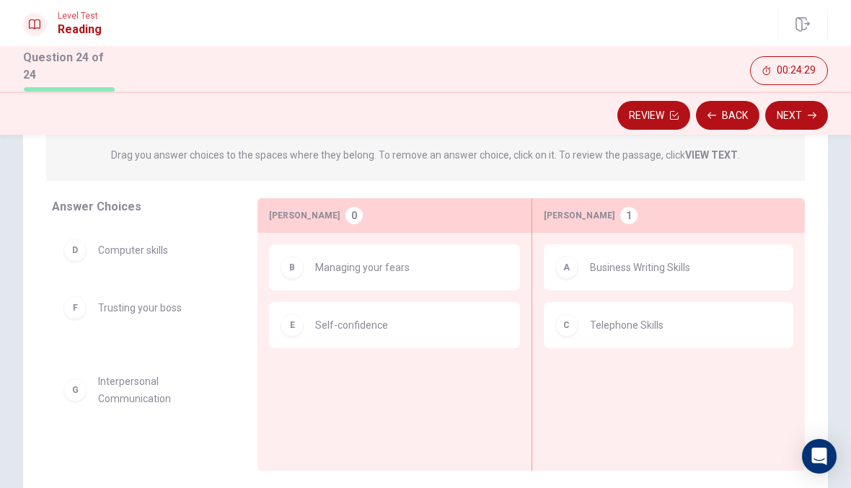
scroll to position [162, 0]
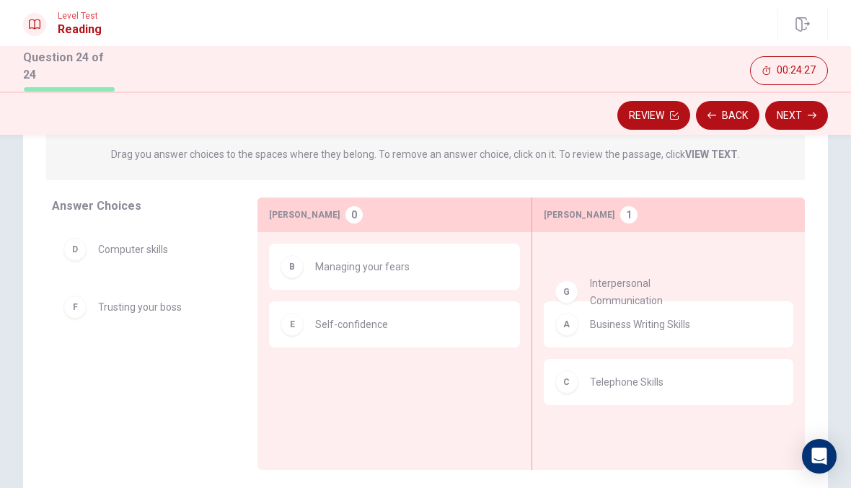
click at [793, 119] on button "Next" at bounding box center [796, 115] width 63 height 29
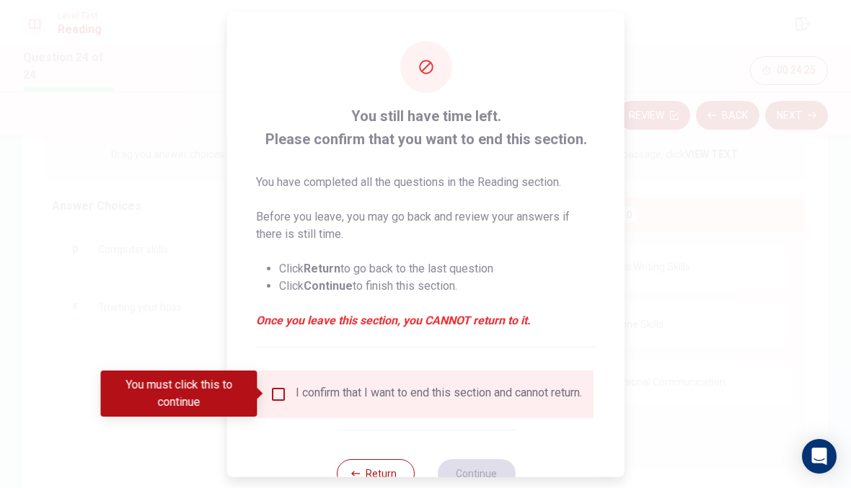
click at [283, 397] on input "You must click this to continue" at bounding box center [278, 393] width 17 height 17
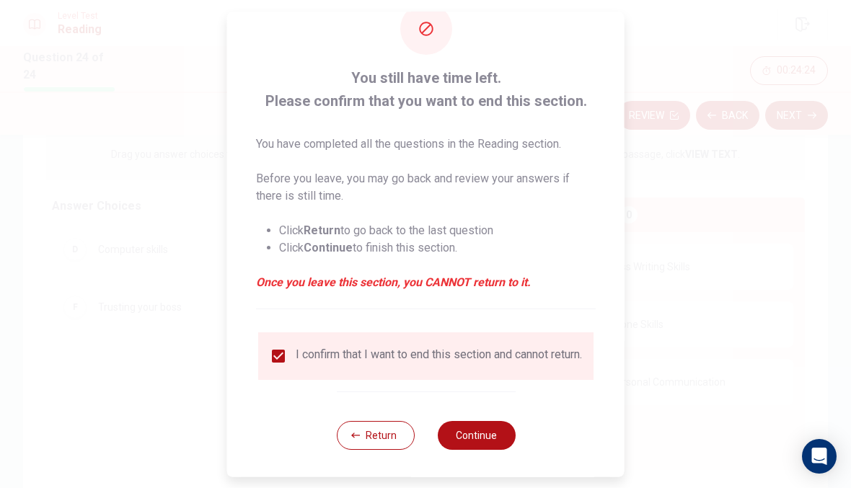
scroll to position [37, 0]
click at [476, 449] on button "Continue" at bounding box center [476, 436] width 78 height 29
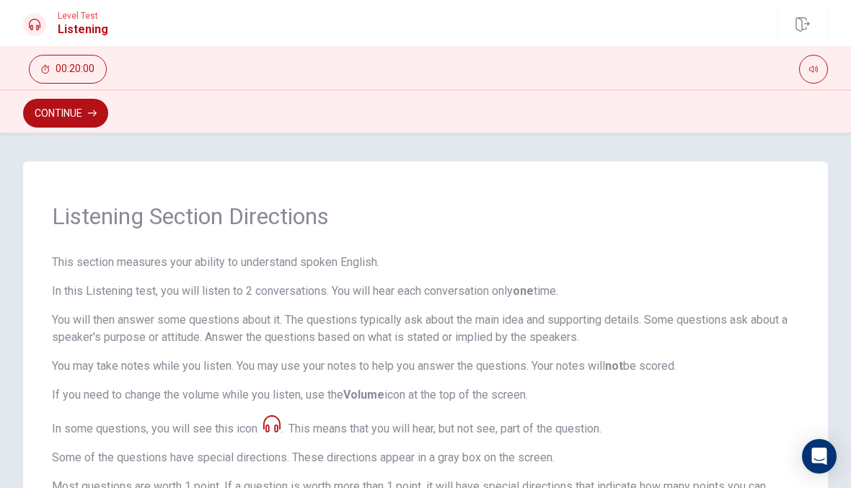
scroll to position [0, 0]
click at [819, 71] on button "button" at bounding box center [813, 69] width 29 height 29
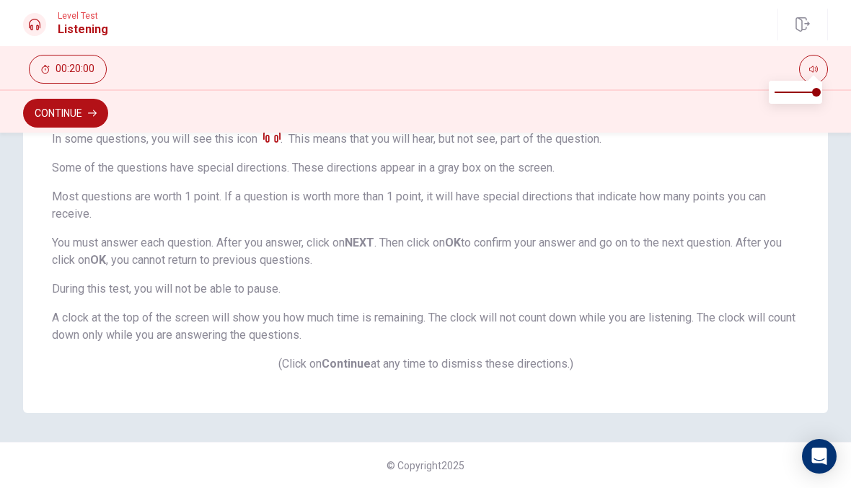
scroll to position [290, 0]
click at [817, 58] on button "button" at bounding box center [813, 69] width 29 height 29
click at [105, 107] on button "Continue" at bounding box center [65, 113] width 85 height 29
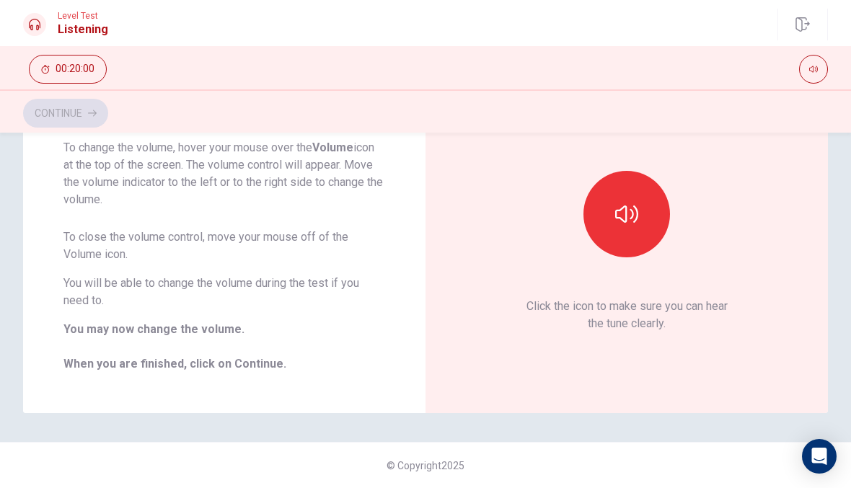
scroll to position [129, 0]
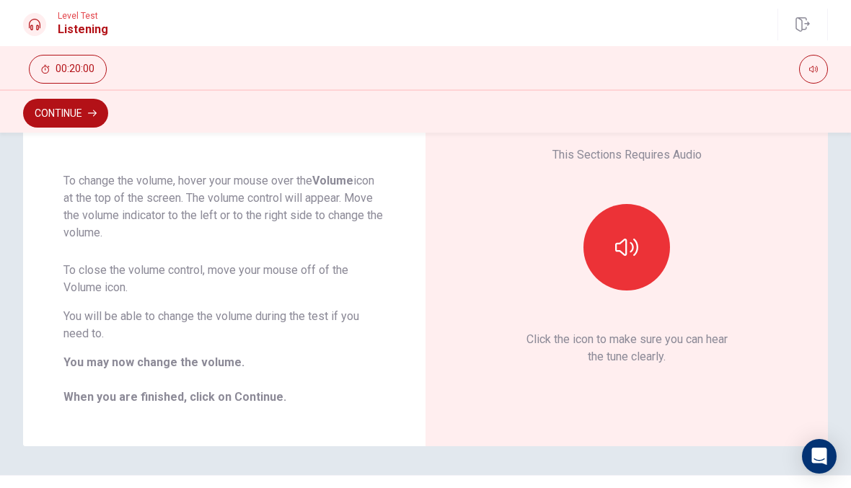
click at [654, 228] on button "button" at bounding box center [627, 247] width 87 height 87
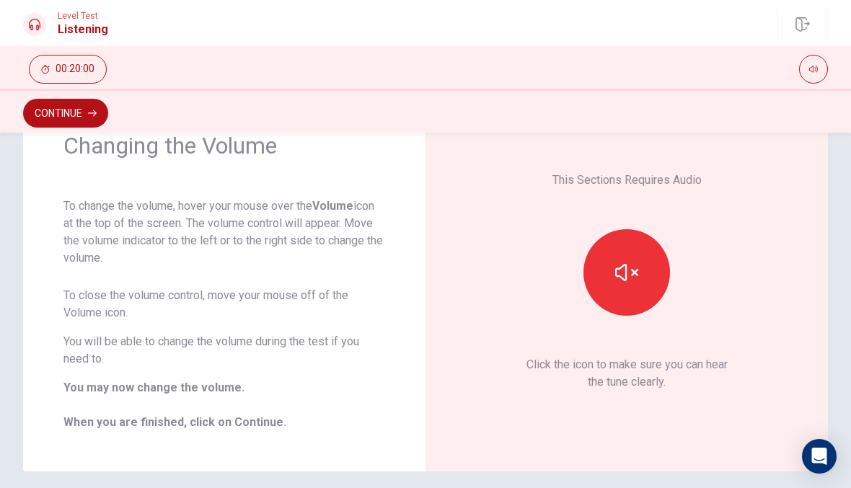
scroll to position [71, 0]
click at [668, 251] on div at bounding box center [627, 272] width 156 height 87
click at [629, 273] on icon "button" at bounding box center [626, 271] width 23 height 23
click at [624, 262] on icon "button" at bounding box center [626, 271] width 23 height 23
click at [630, 283] on icon "button" at bounding box center [626, 271] width 23 height 23
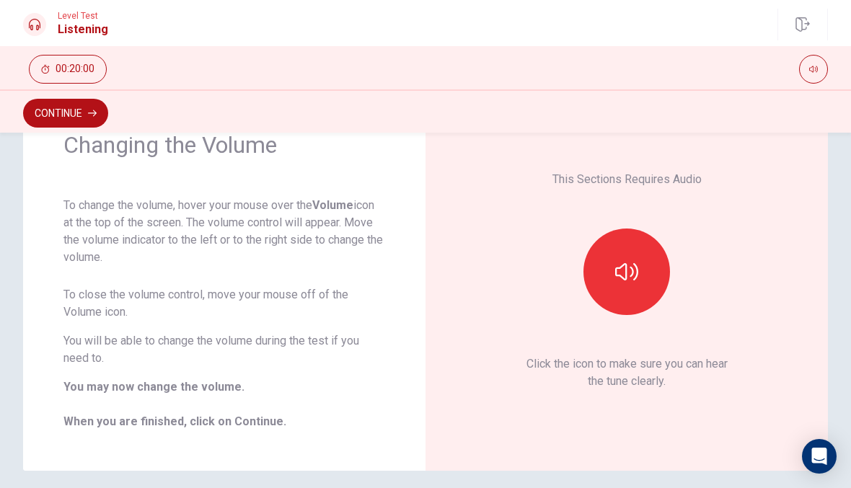
click at [640, 267] on button "button" at bounding box center [627, 272] width 87 height 87
click at [63, 113] on button "Continue" at bounding box center [65, 113] width 85 height 29
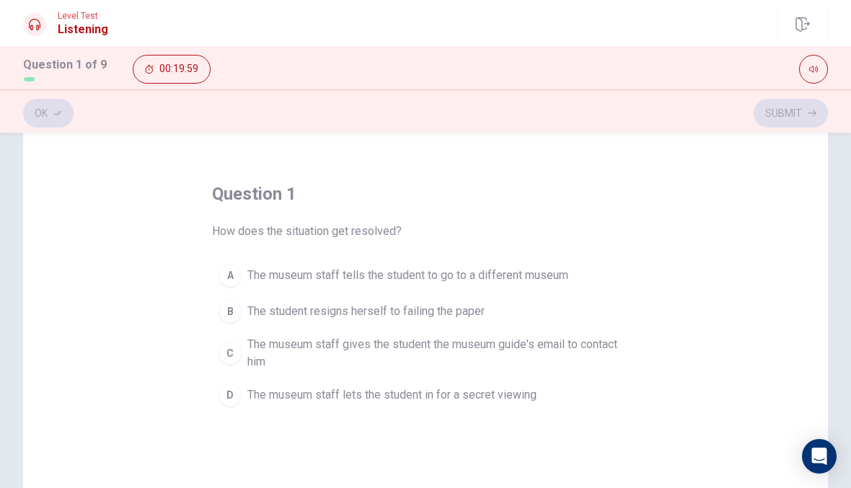
scroll to position [38, 0]
click at [245, 343] on button "C The museum staff gives the student the museum guide's email to contact him" at bounding box center [425, 353] width 427 height 48
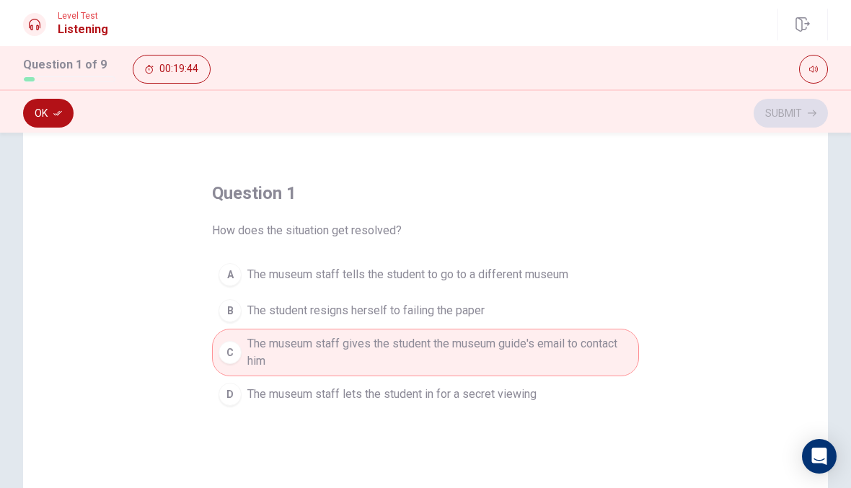
click at [54, 101] on button "Ok" at bounding box center [48, 113] width 50 height 29
click at [804, 104] on button "Submit" at bounding box center [791, 113] width 74 height 29
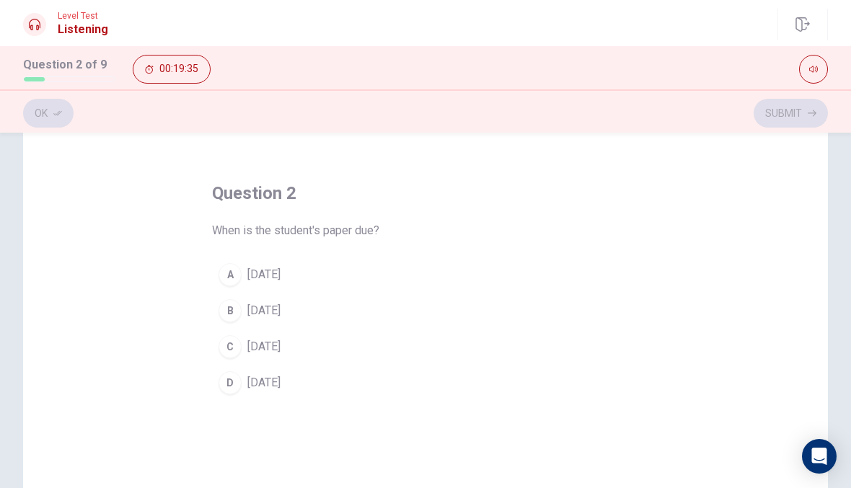
click at [326, 352] on button "C [DATE]" at bounding box center [425, 347] width 427 height 36
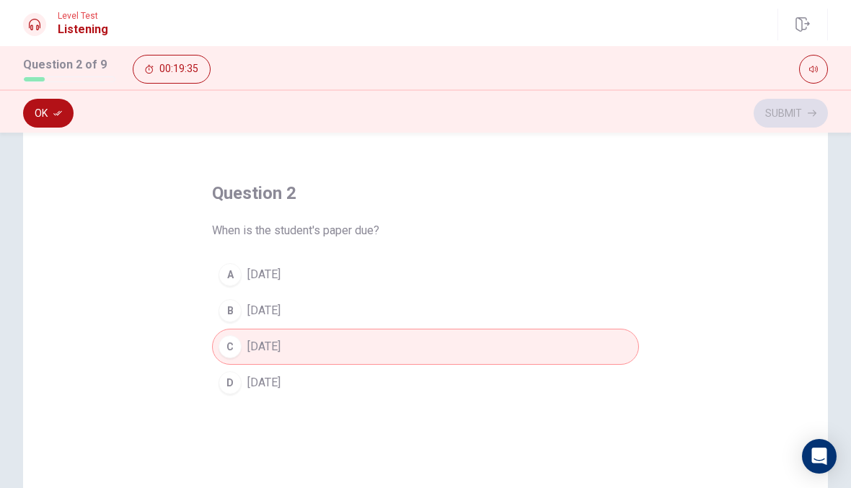
click at [52, 112] on button "Ok" at bounding box center [48, 113] width 50 height 29
click at [791, 103] on button "Submit" at bounding box center [791, 113] width 74 height 29
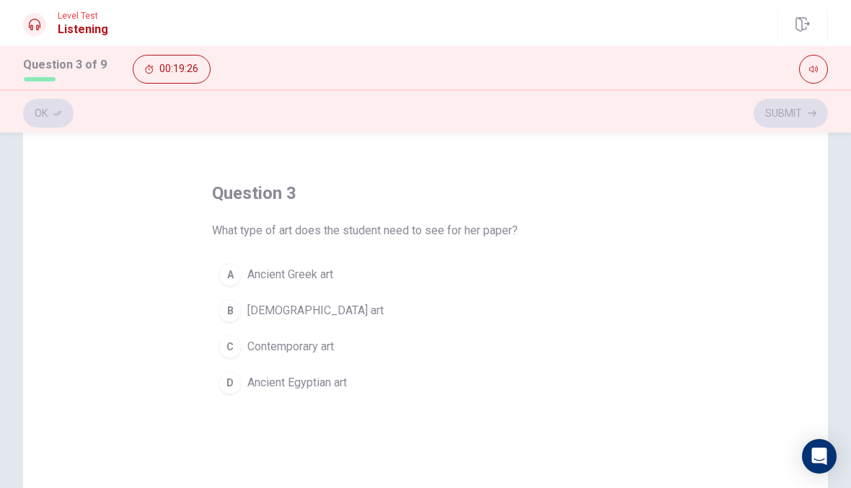
click at [327, 277] on span "Ancient Greek art" at bounding box center [290, 274] width 86 height 17
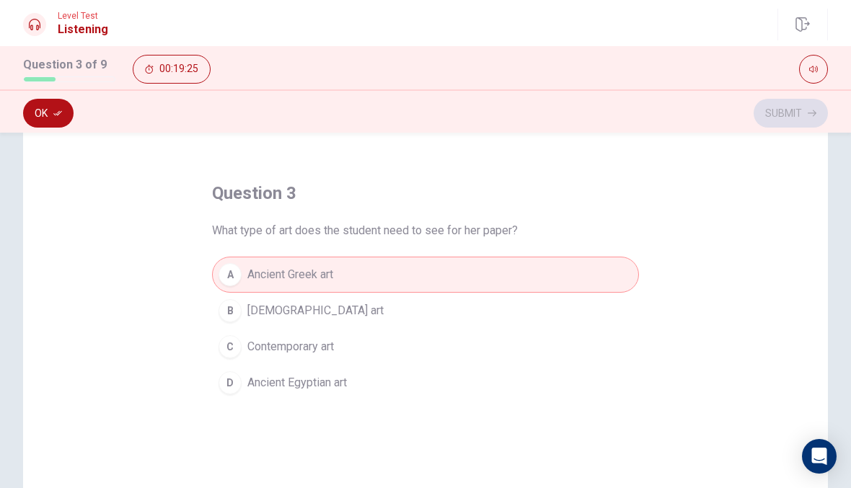
click at [61, 117] on icon "button" at bounding box center [57, 113] width 9 height 9
click at [801, 121] on button "Submit" at bounding box center [791, 113] width 74 height 29
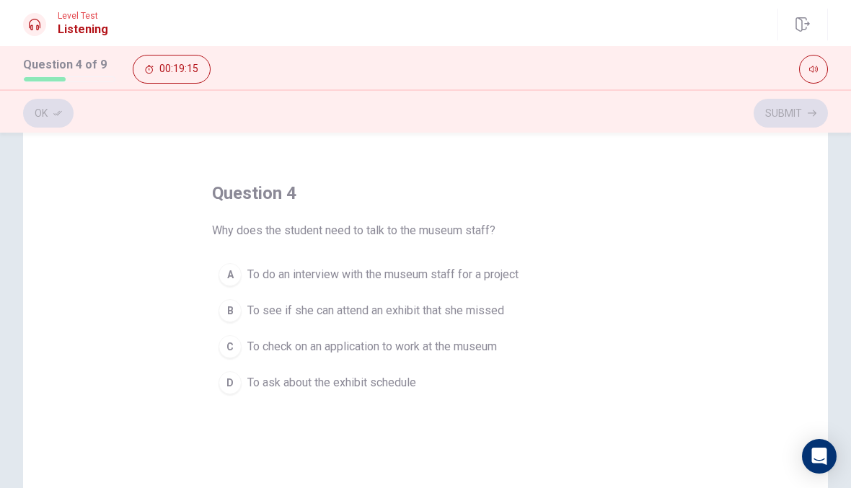
click at [417, 307] on span "To see if she can attend an exhibit that she missed" at bounding box center [375, 310] width 257 height 17
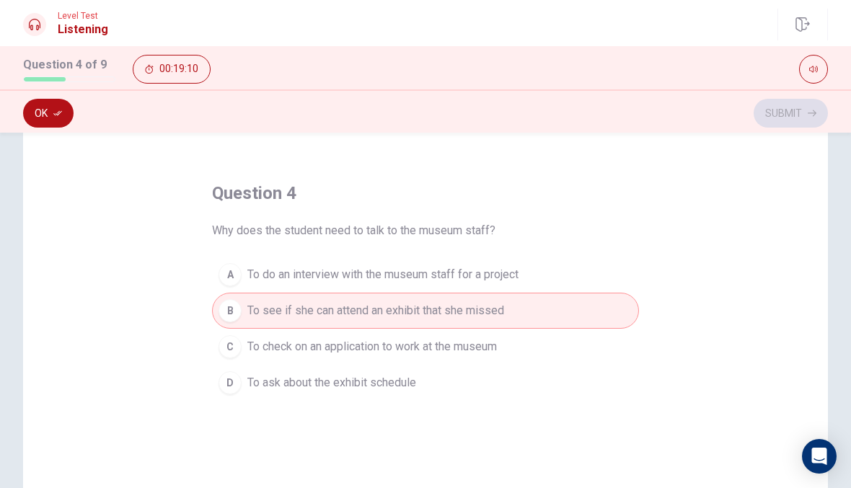
click at [63, 108] on button "Ok" at bounding box center [48, 113] width 50 height 29
click at [803, 110] on button "Submit" at bounding box center [791, 113] width 74 height 29
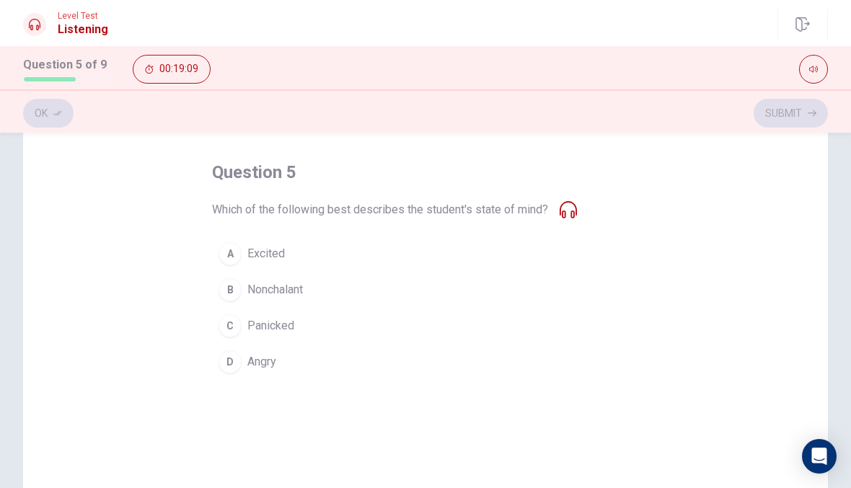
scroll to position [59, 0]
click at [290, 260] on button "A Excited" at bounding box center [425, 253] width 427 height 36
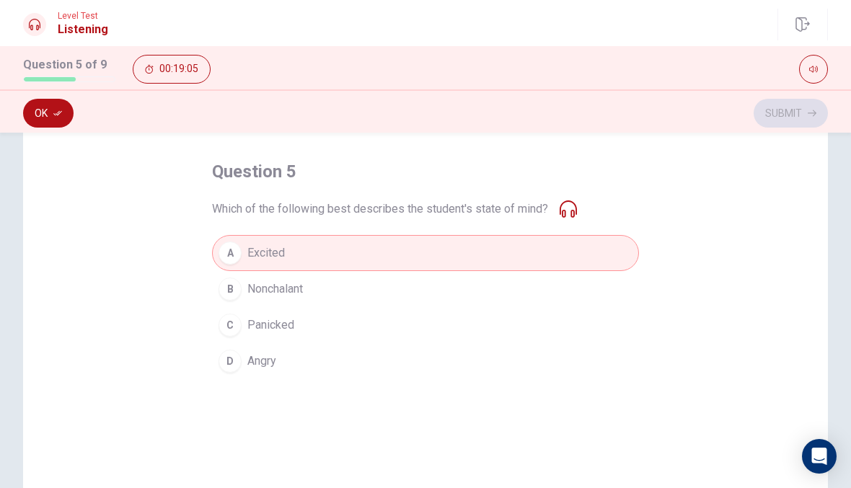
click at [75, 99] on div "Ok Submit" at bounding box center [425, 110] width 851 height 43
click at [69, 111] on button "Ok" at bounding box center [48, 113] width 50 height 29
click at [788, 107] on button "Submit" at bounding box center [791, 113] width 74 height 29
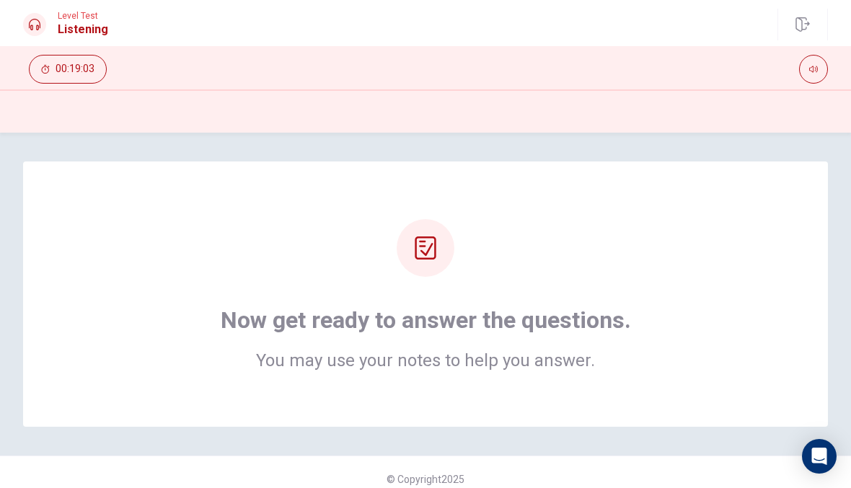
scroll to position [34, 0]
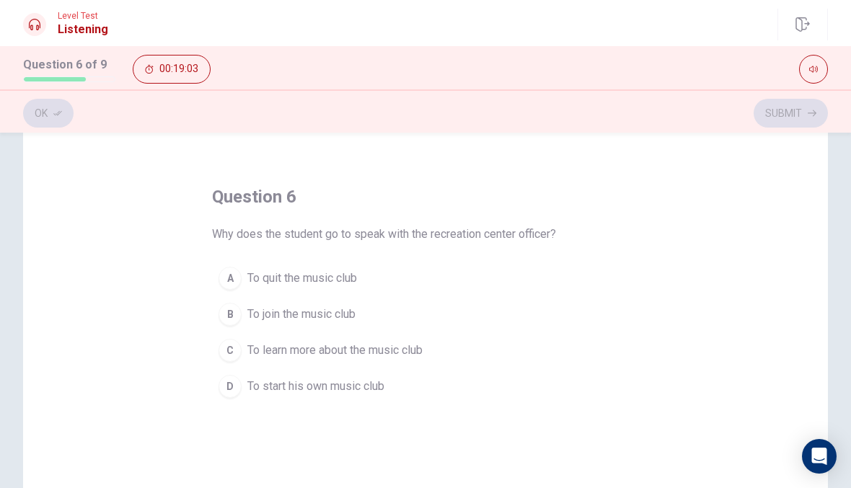
click at [726, 278] on div "question 6 Why does the student go to speak with the recreation center officer?…" at bounding box center [425, 378] width 805 height 501
click at [356, 320] on span "To join the music club" at bounding box center [301, 314] width 108 height 17
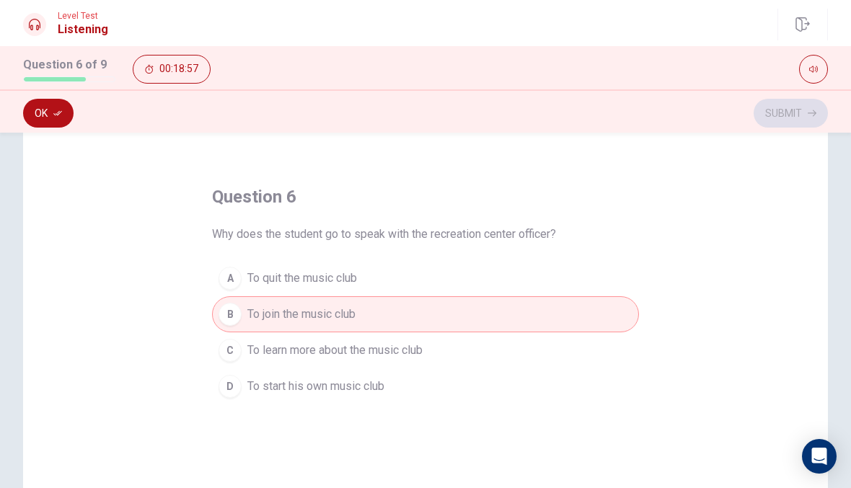
click at [53, 112] on icon "button" at bounding box center [57, 113] width 9 height 9
click at [799, 114] on button "Submit" at bounding box center [791, 113] width 74 height 29
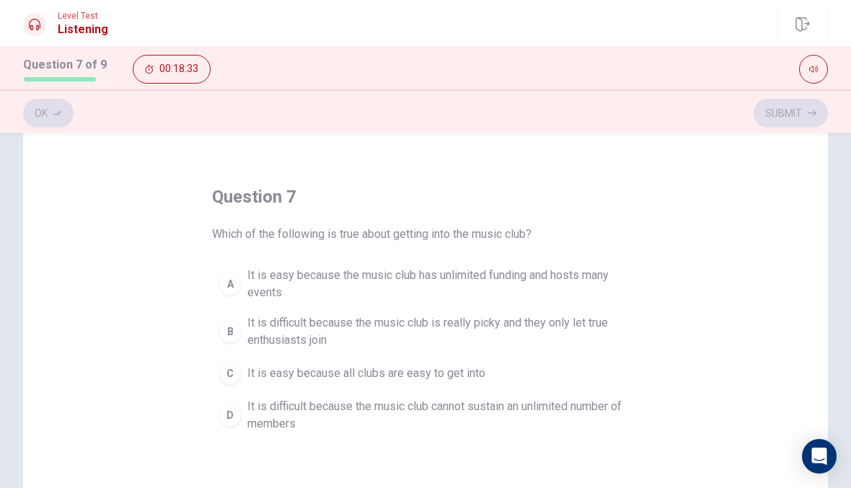
click at [589, 422] on span "It is difficult because the music club cannot sustain an unlimited number of me…" at bounding box center [439, 415] width 385 height 35
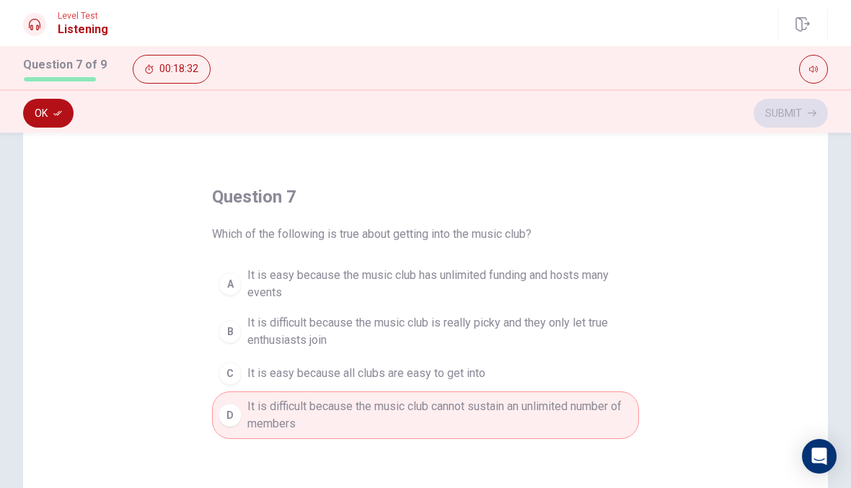
click at [53, 115] on icon "button" at bounding box center [57, 113] width 9 height 9
click at [822, 105] on button "Submit" at bounding box center [791, 113] width 74 height 29
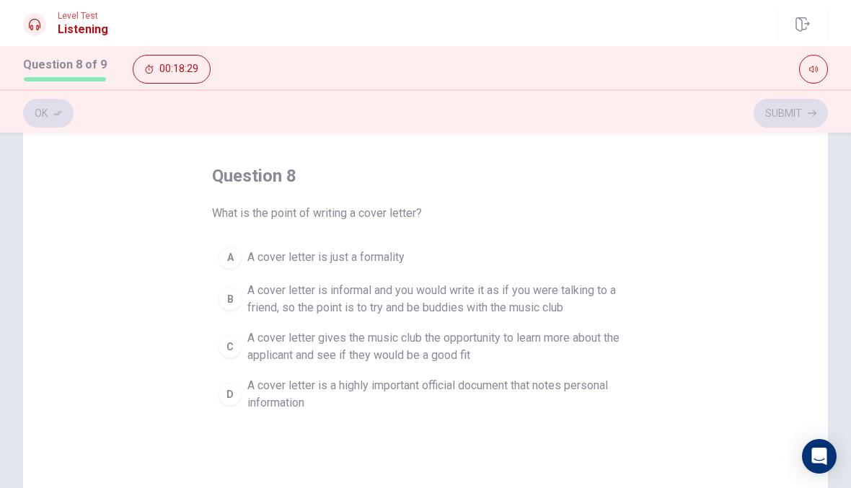
scroll to position [53, 0]
click at [602, 338] on span "A cover letter gives the music club the opportunity to learn more about the app…" at bounding box center [439, 348] width 385 height 35
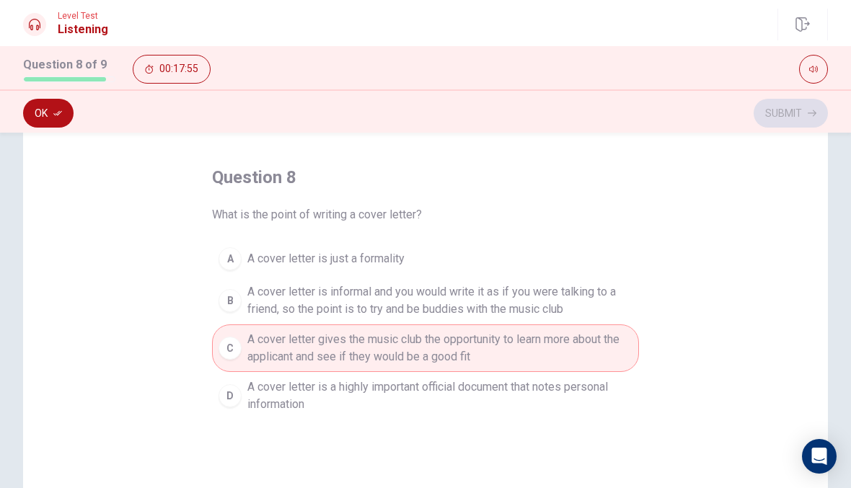
click at [61, 100] on button "Ok" at bounding box center [48, 113] width 50 height 29
click at [795, 105] on button "Submit" at bounding box center [791, 113] width 74 height 29
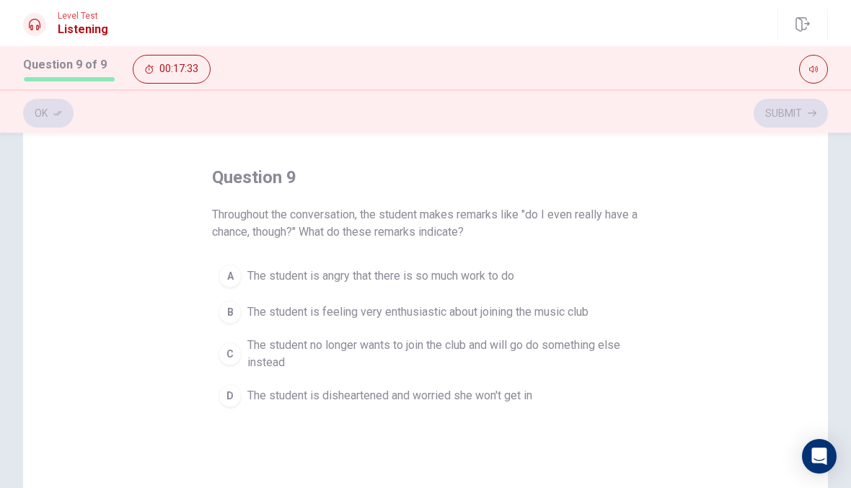
click at [496, 406] on button "D The student is disheartened and worried she won't get in" at bounding box center [425, 396] width 427 height 36
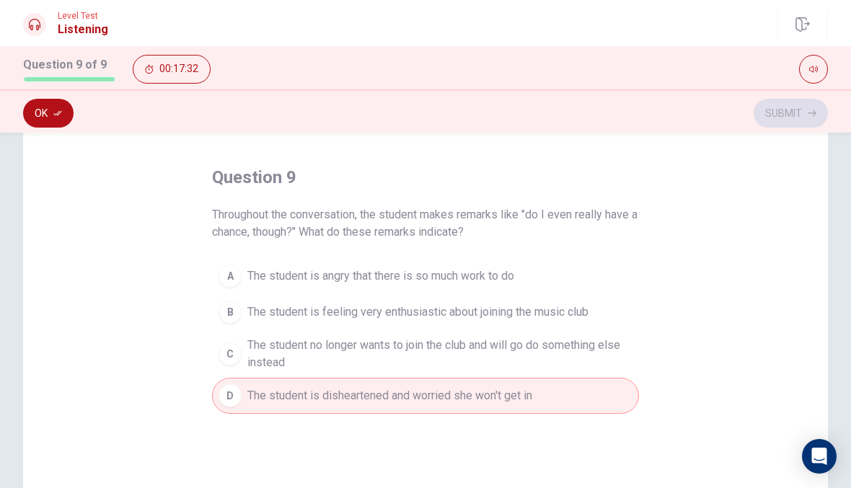
click at [58, 114] on icon "button" at bounding box center [57, 113] width 9 height 5
click at [799, 113] on button "Submit" at bounding box center [791, 113] width 74 height 29
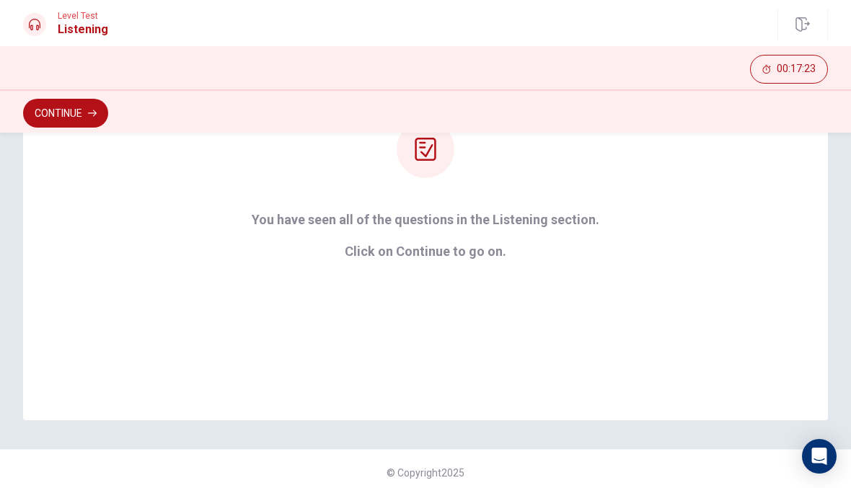
scroll to position [195, 0]
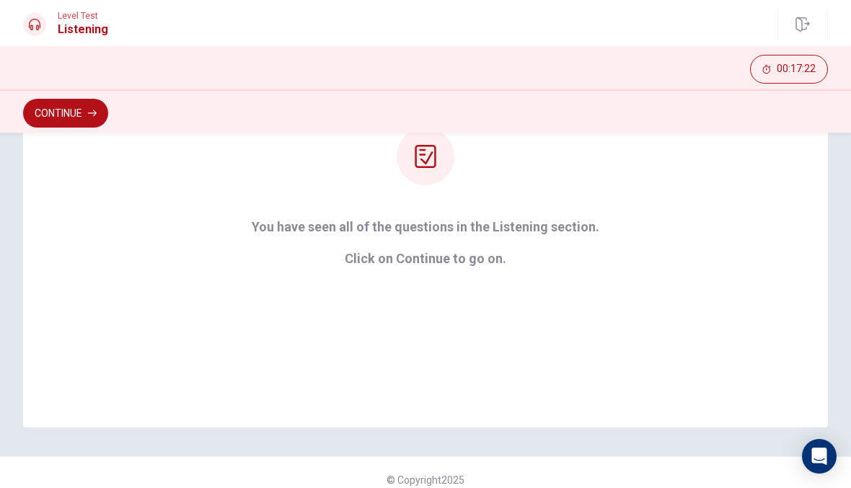
click at [82, 118] on button "Continue" at bounding box center [65, 113] width 85 height 29
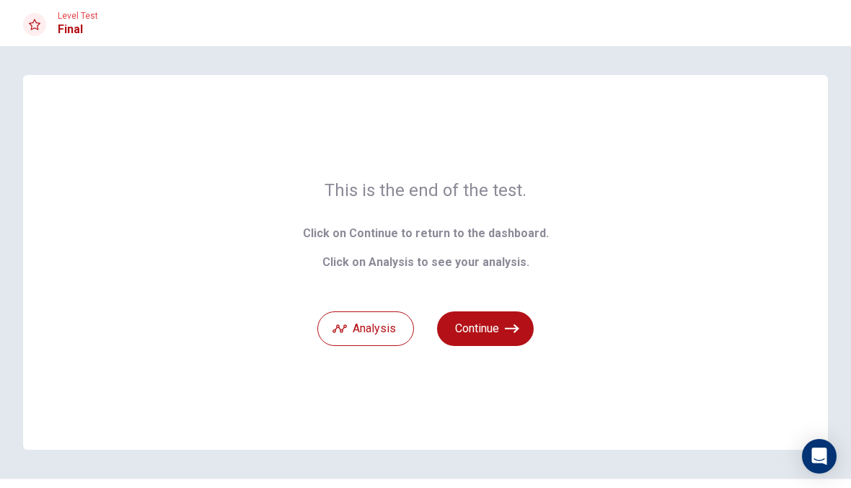
scroll to position [0, 0]
click at [384, 336] on button "Analysis" at bounding box center [365, 329] width 97 height 35
